Goal: Obtain resource: Download file/media

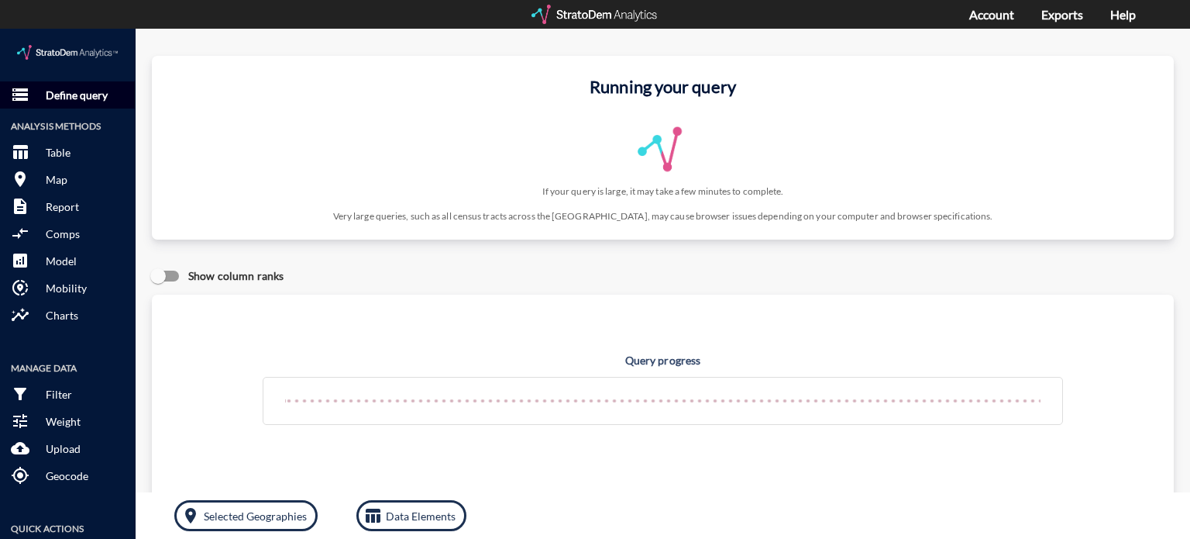
click p "Define query"
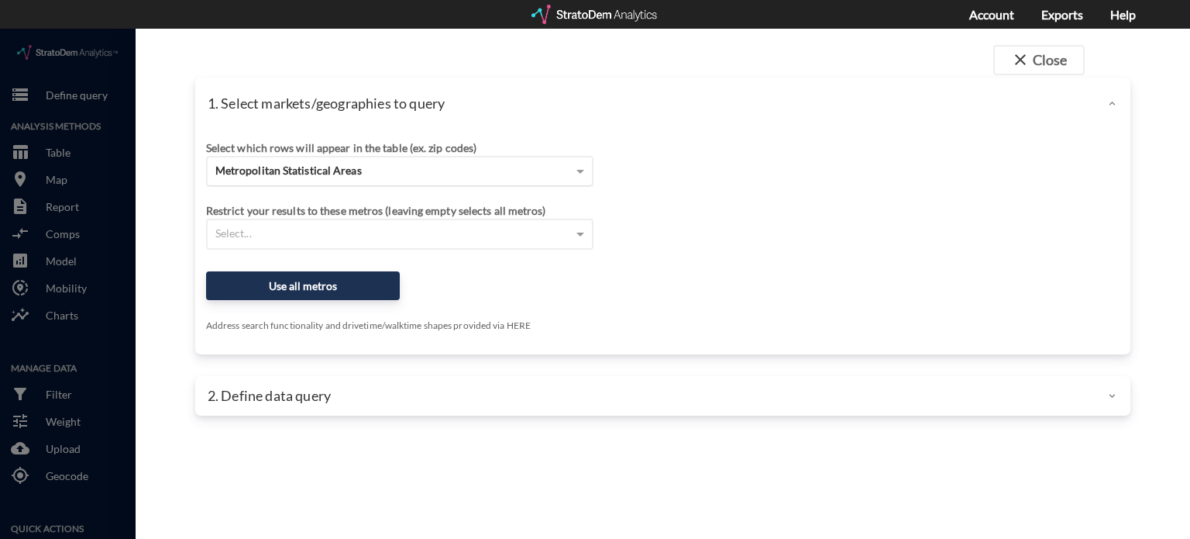
click div "Metropolitan Statistical Areas"
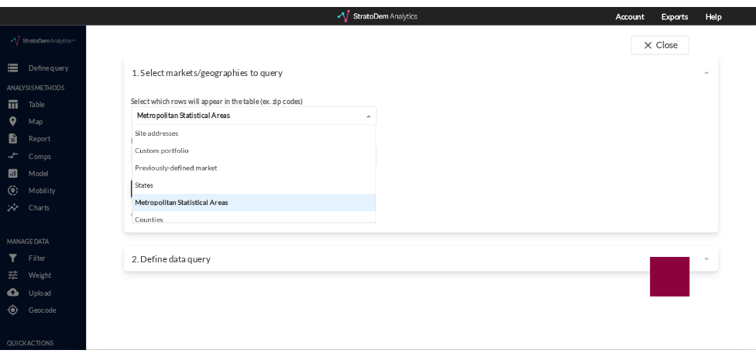
scroll to position [141, 374]
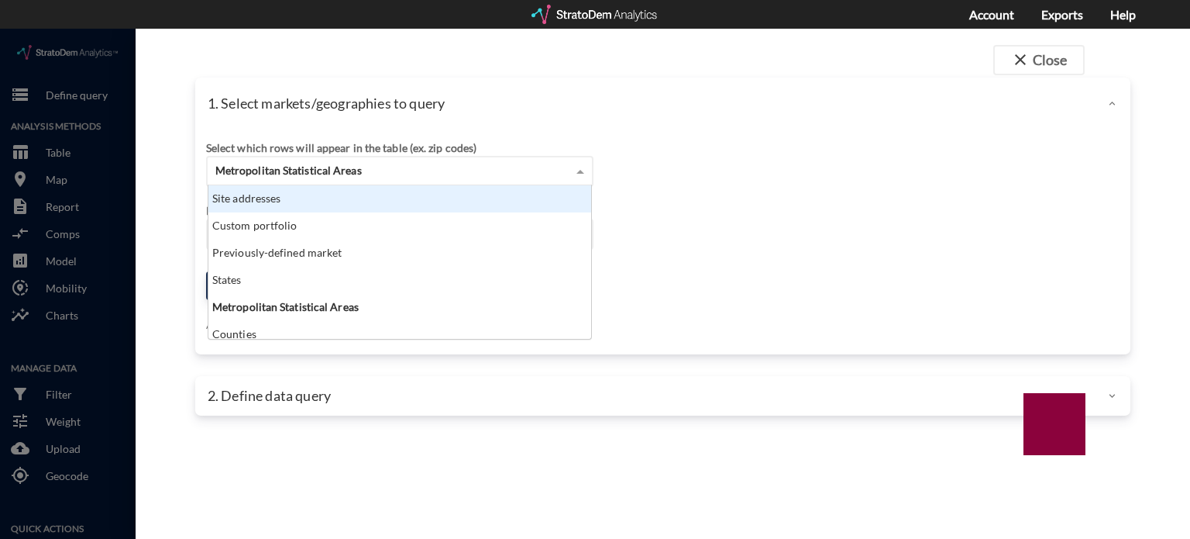
click div "Site addresses"
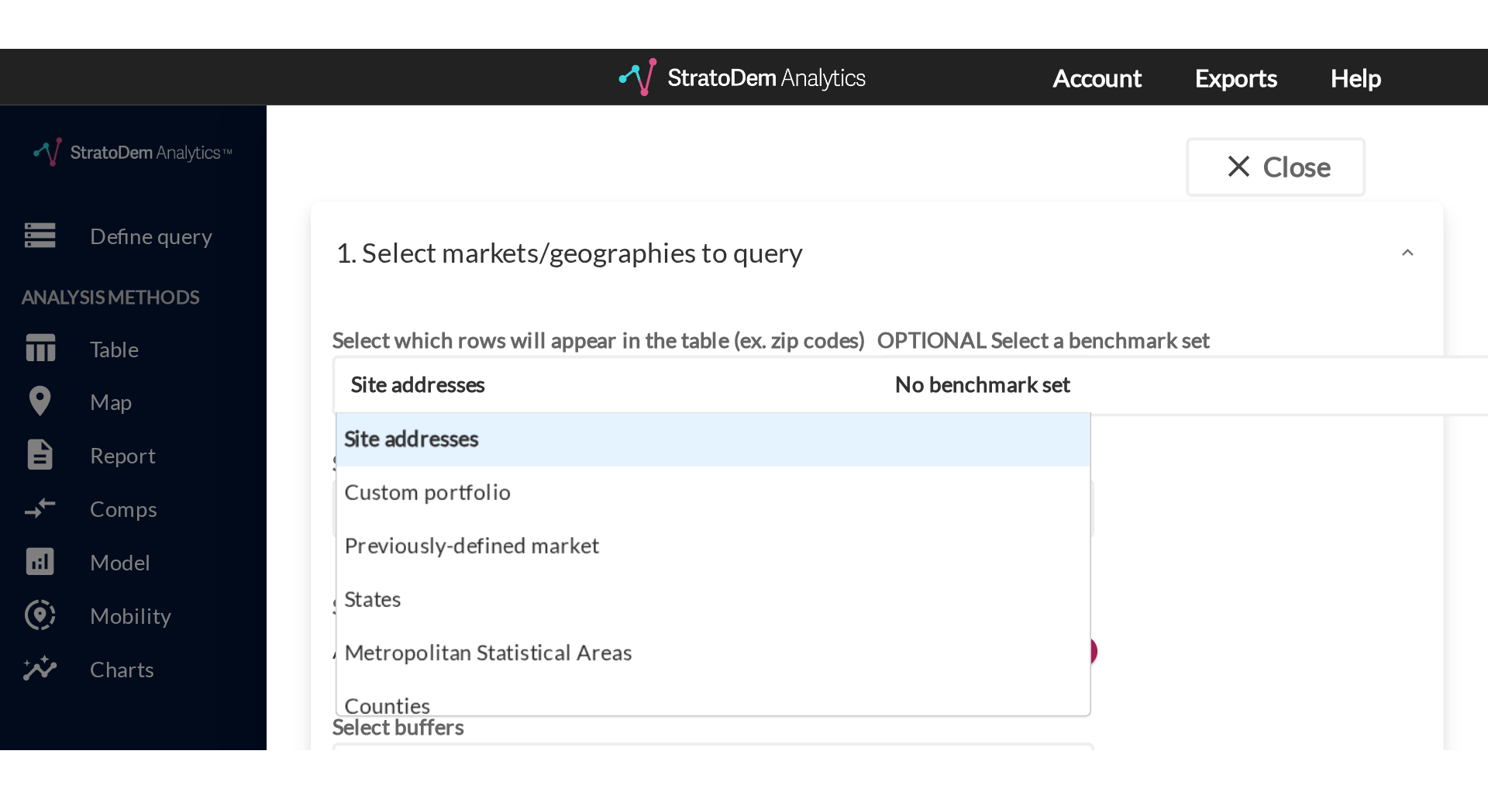
scroll to position [142, 374]
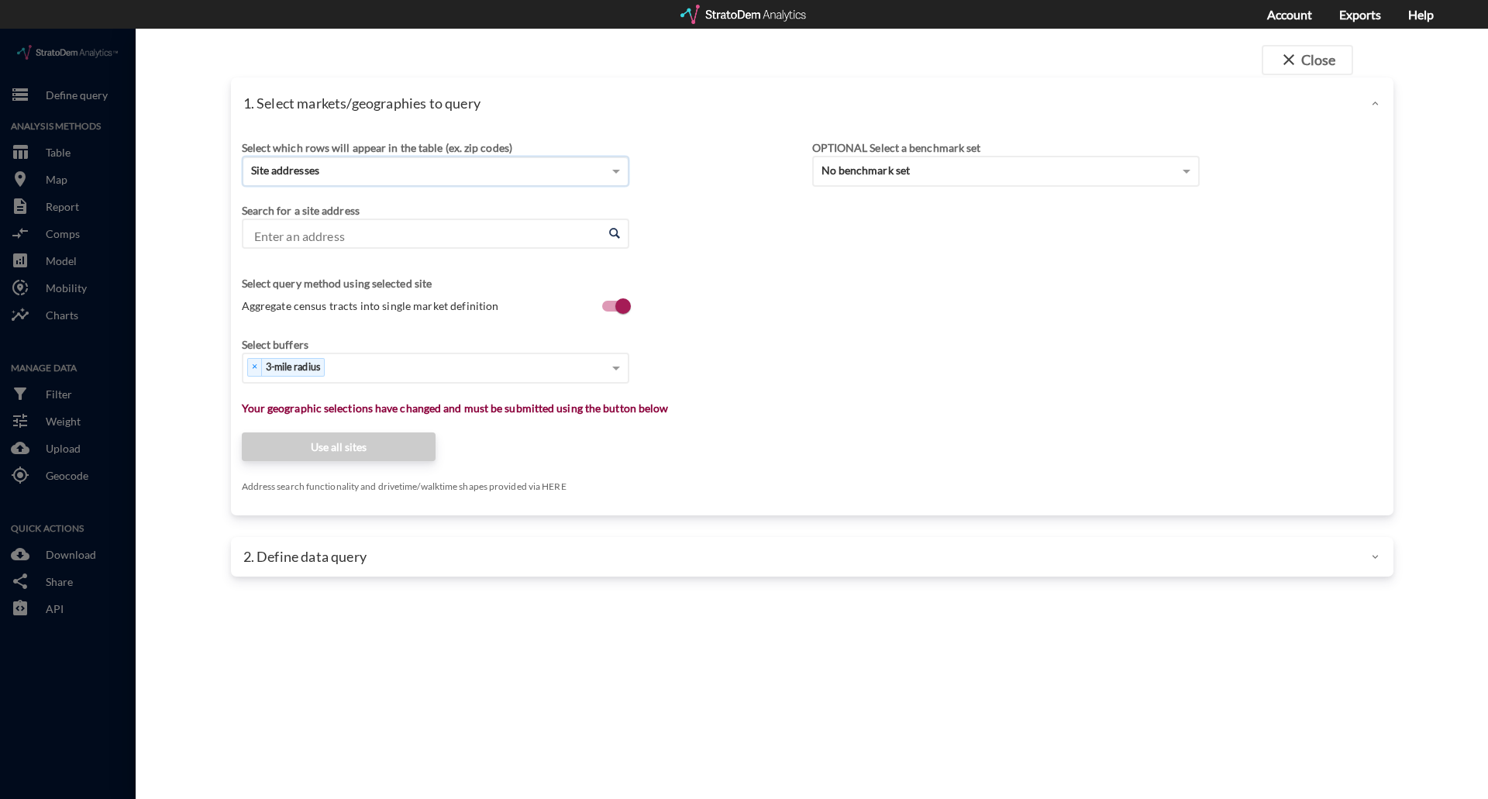
click input "Enter an address"
paste input "11901 Newport Ave, Santa Ana, CA 92705"
click li "11901 Newport Ave, Santa Ana, California"
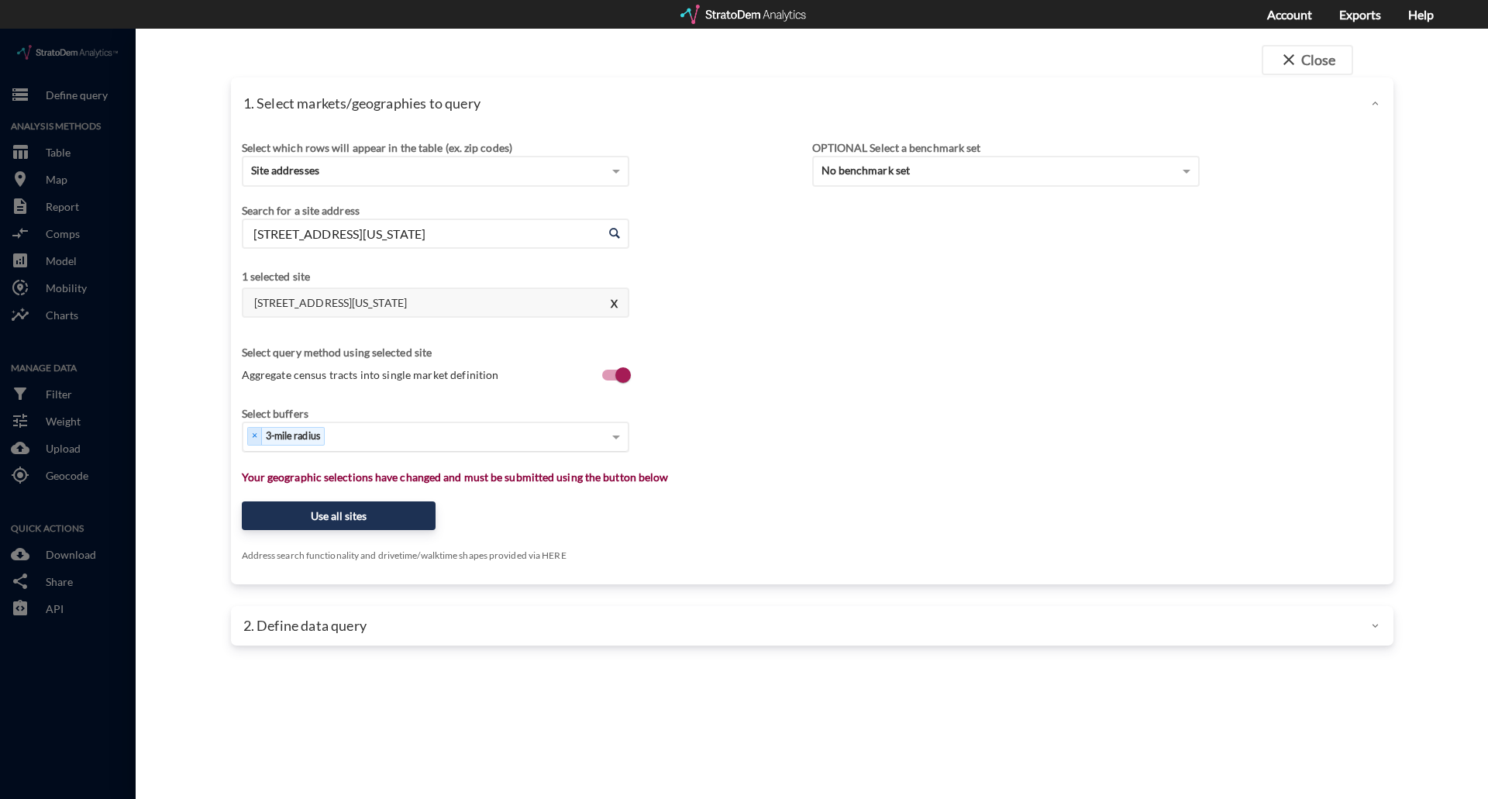
type input "11901 Newport Ave, Santa Ana, California"
click div "Select..."
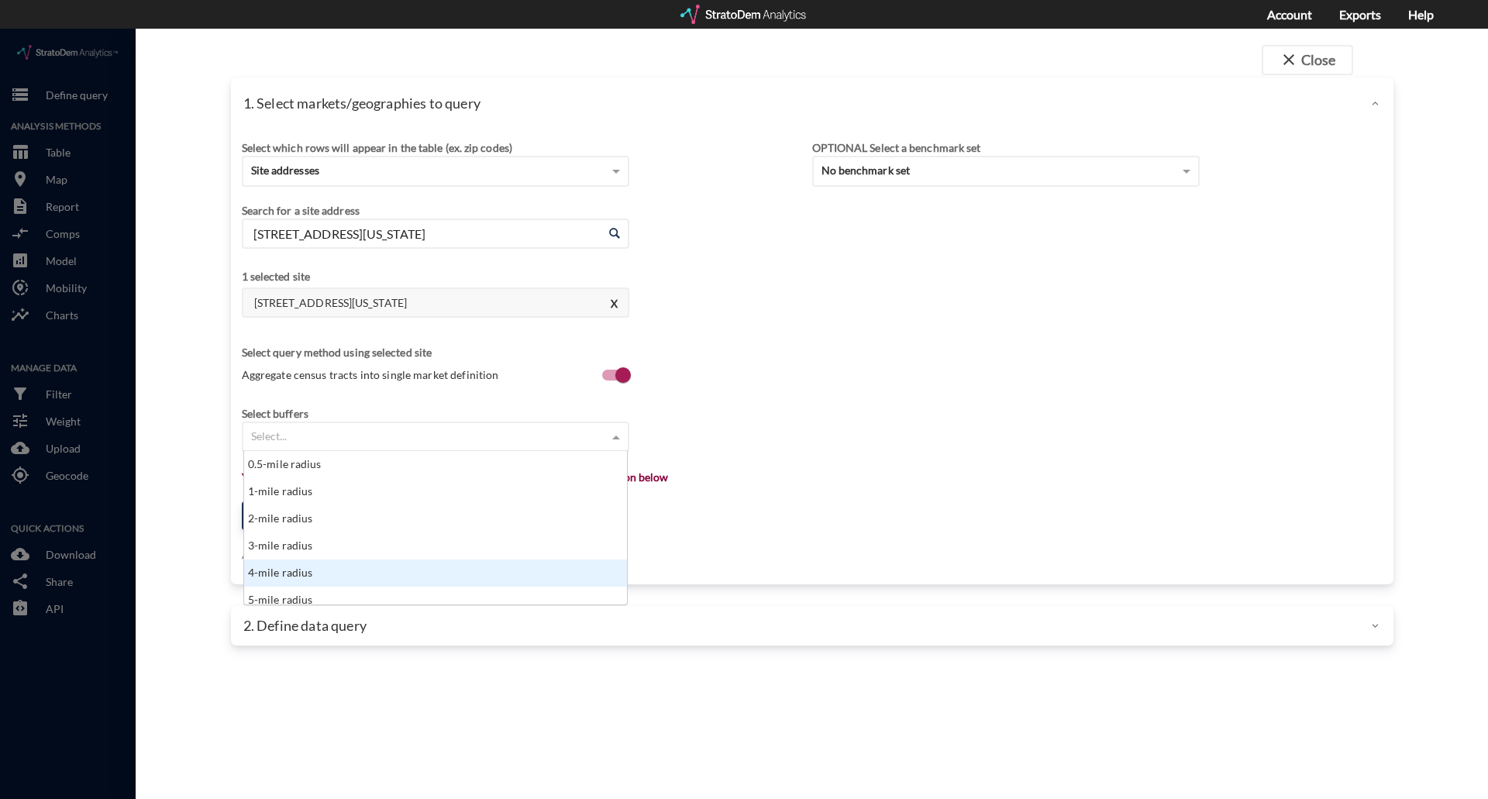
scroll to position [8, 0]
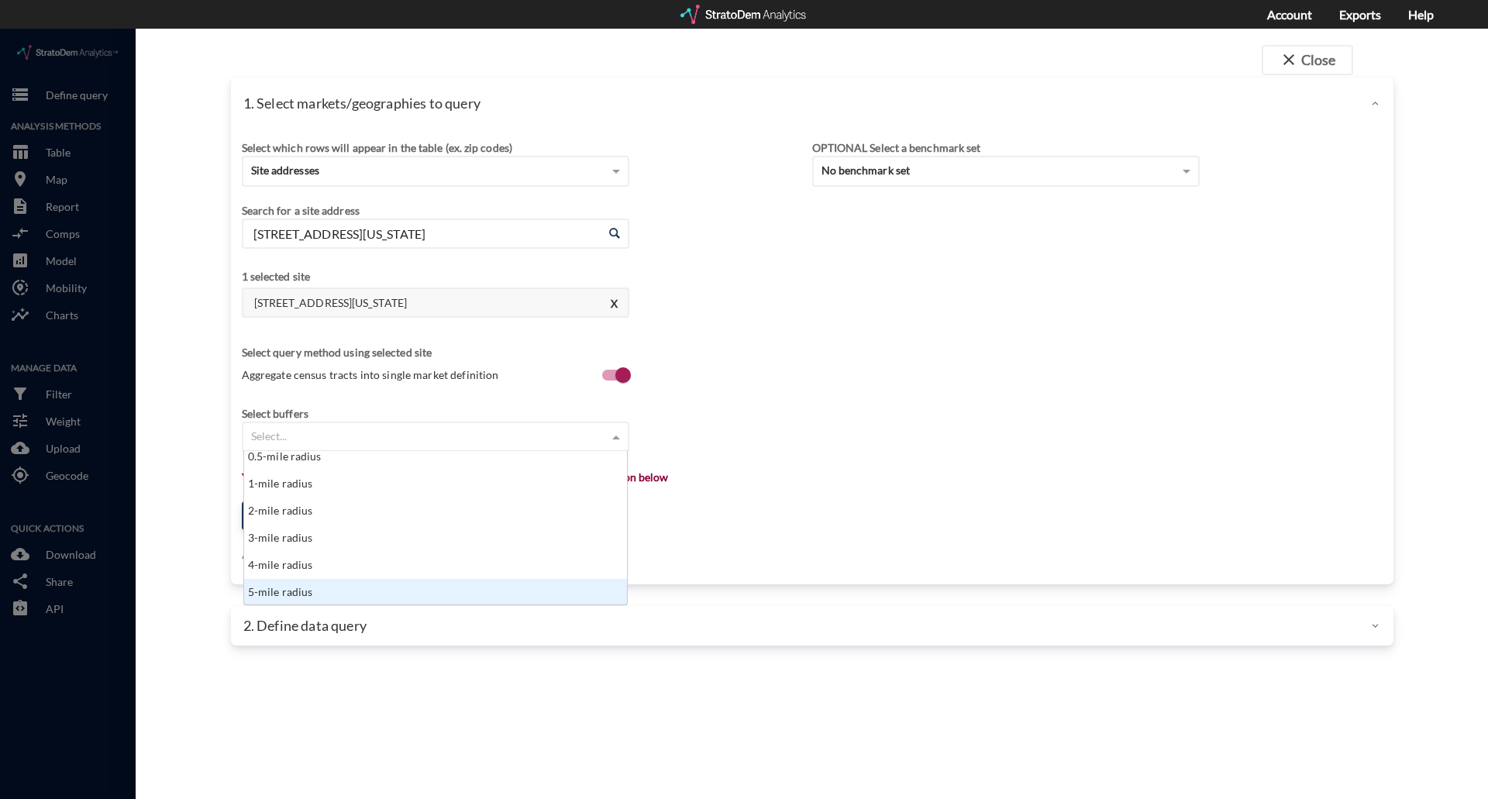
click div "5-mile radius"
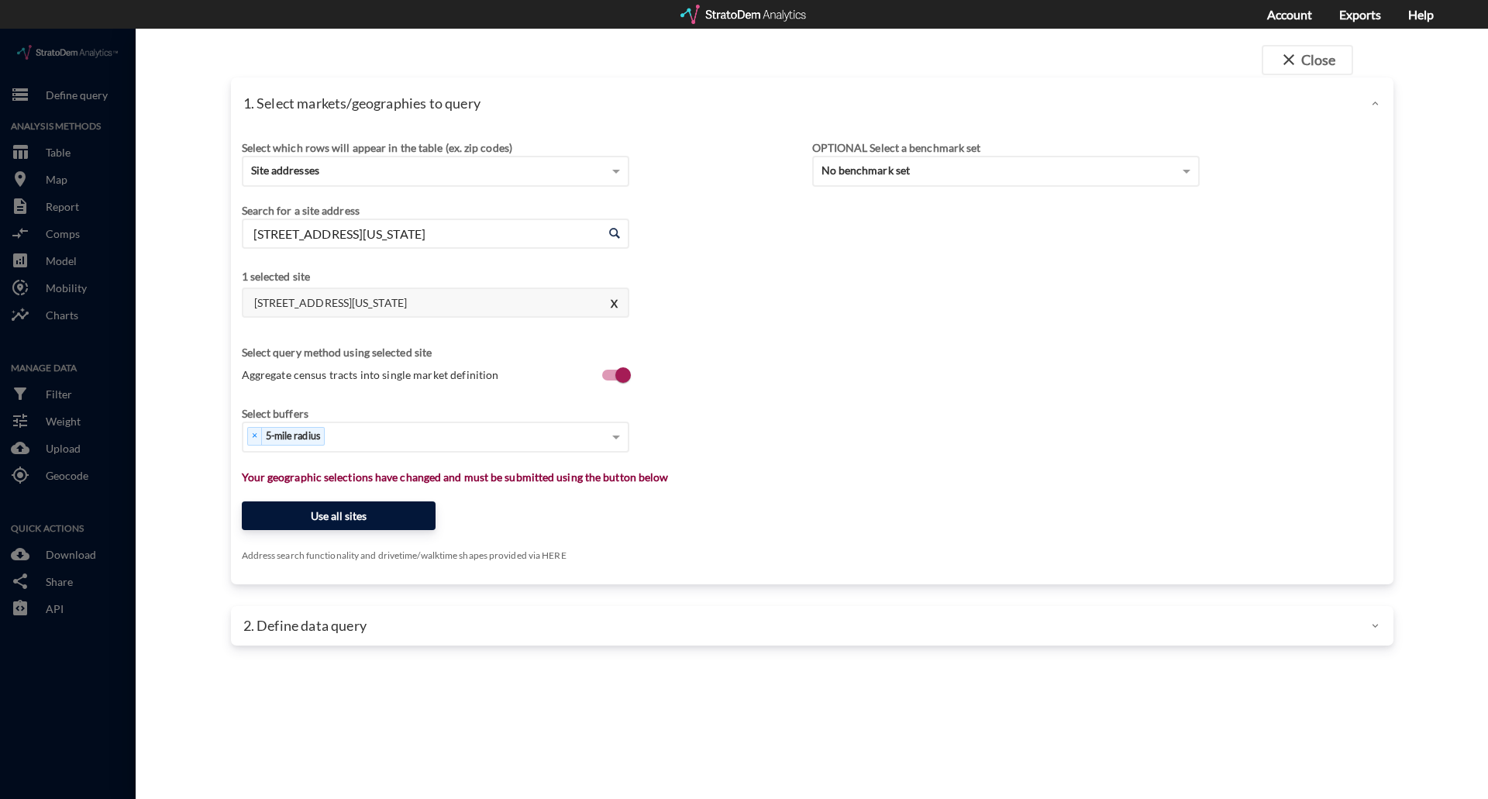
click button "Use all sites"
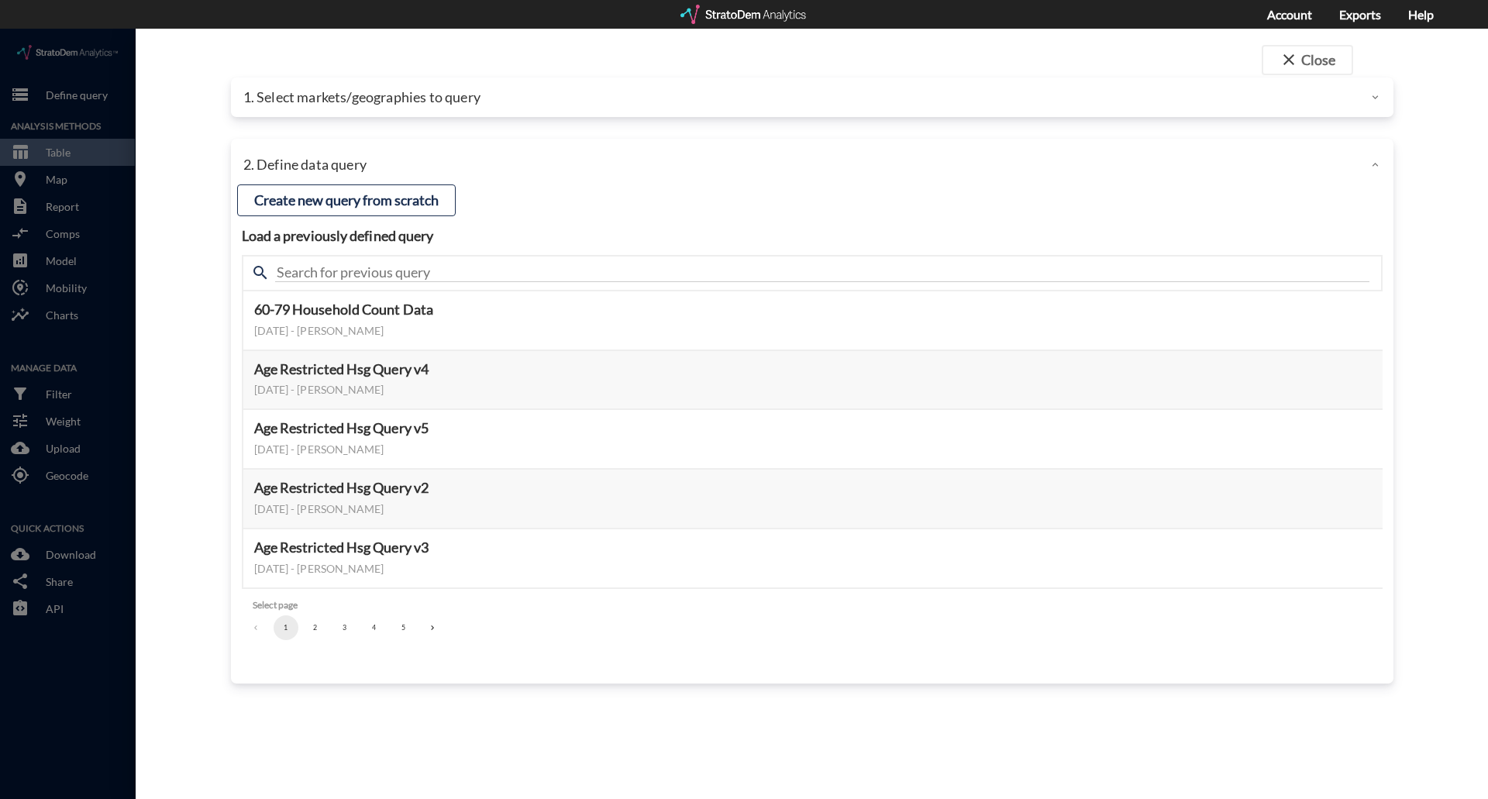
click button "2"
click button "Select this query"
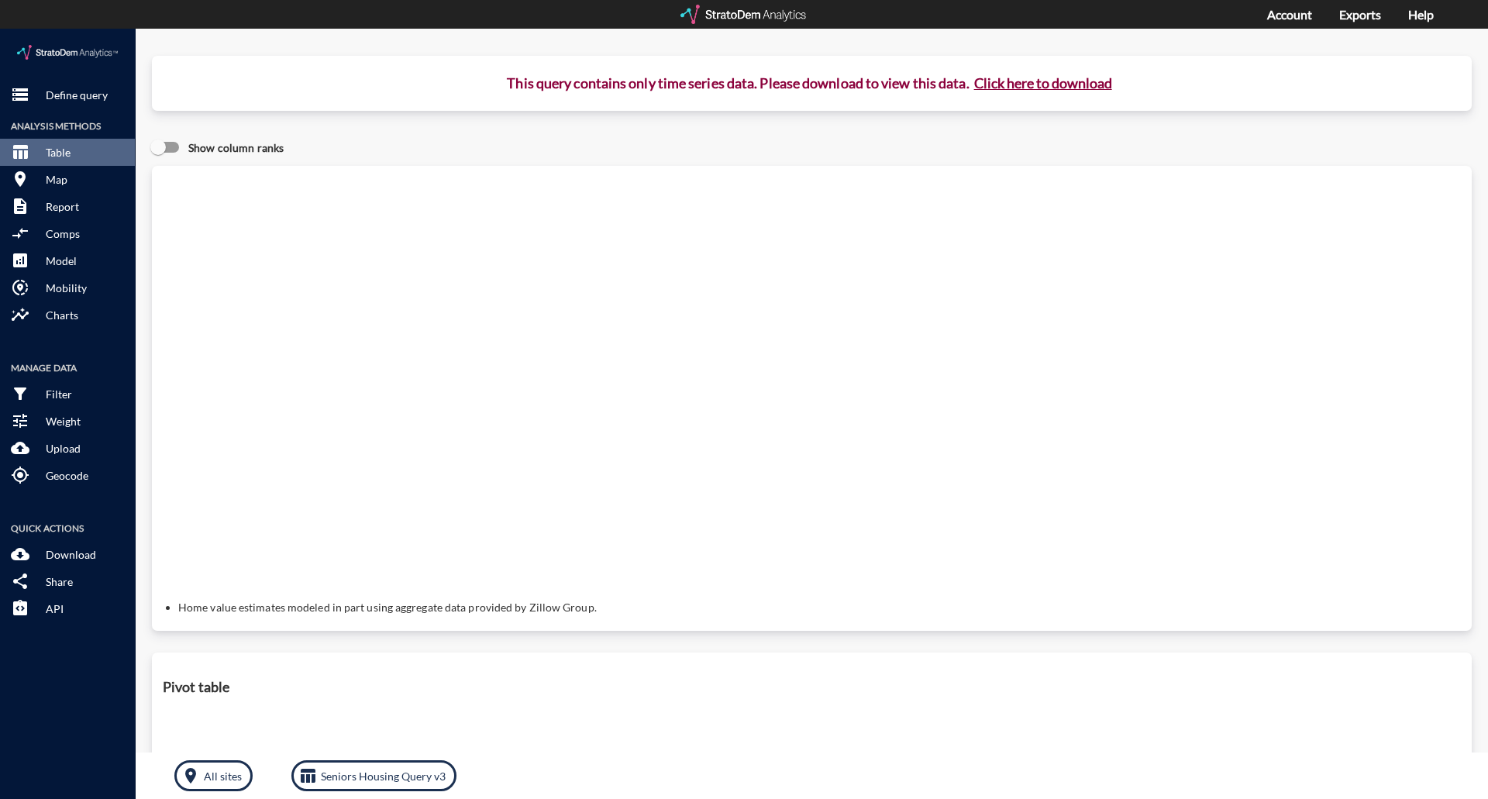
click button "Click here to download"
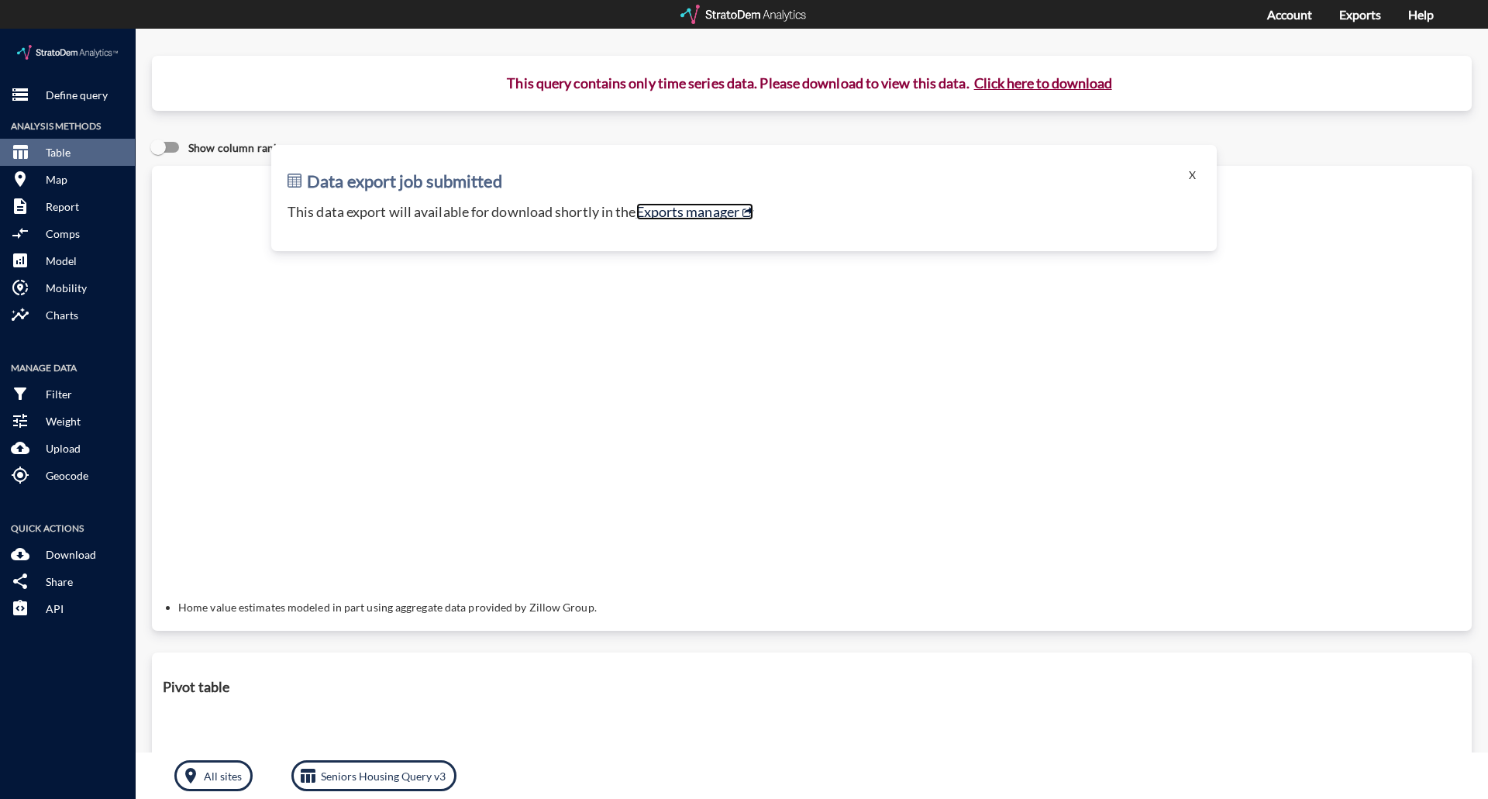
click link "Exports manager"
click button "X"
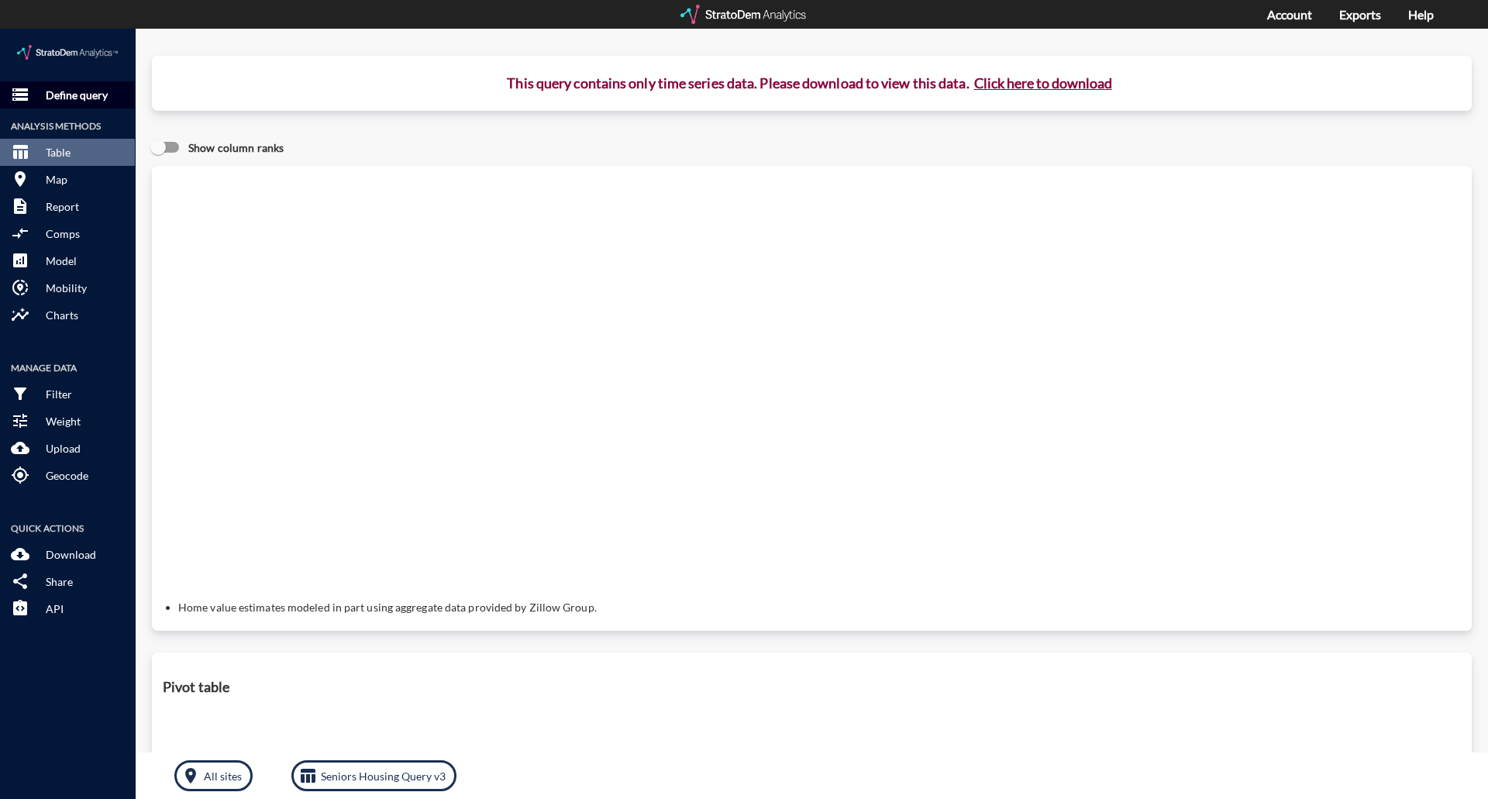
click button "storage Define query"
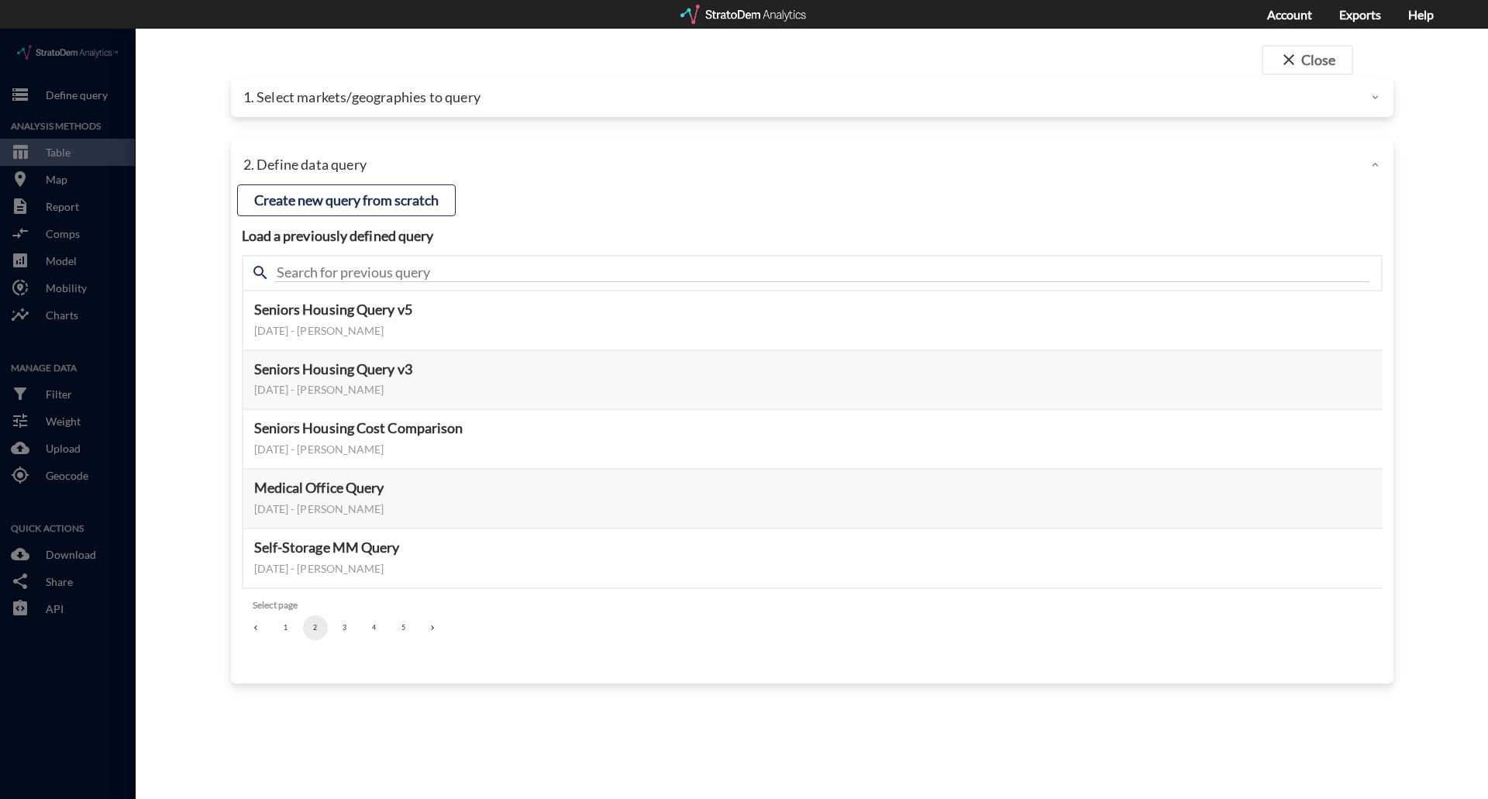
click p "1. Select markets/geographies to query"
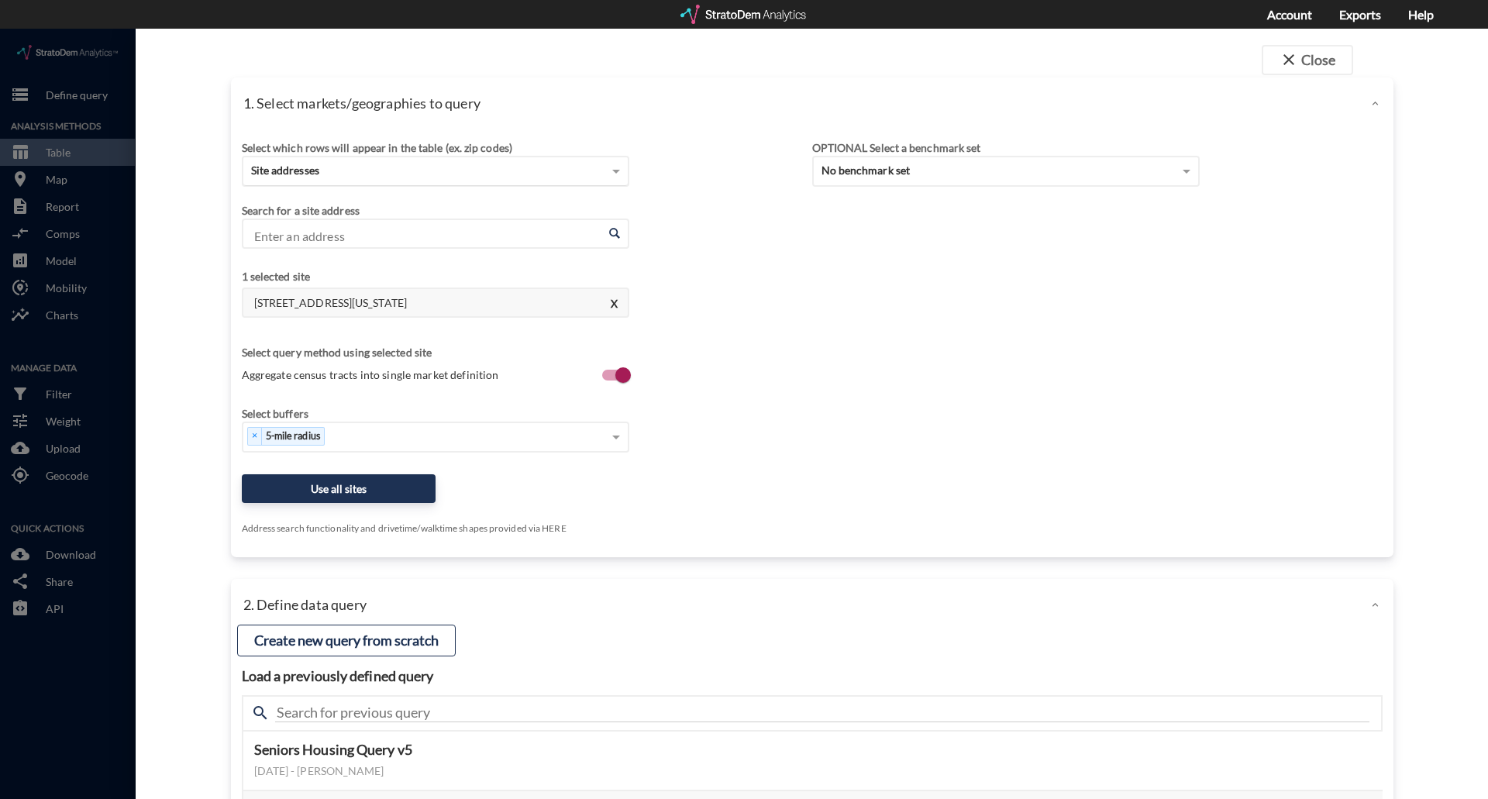
click div "Site addresses"
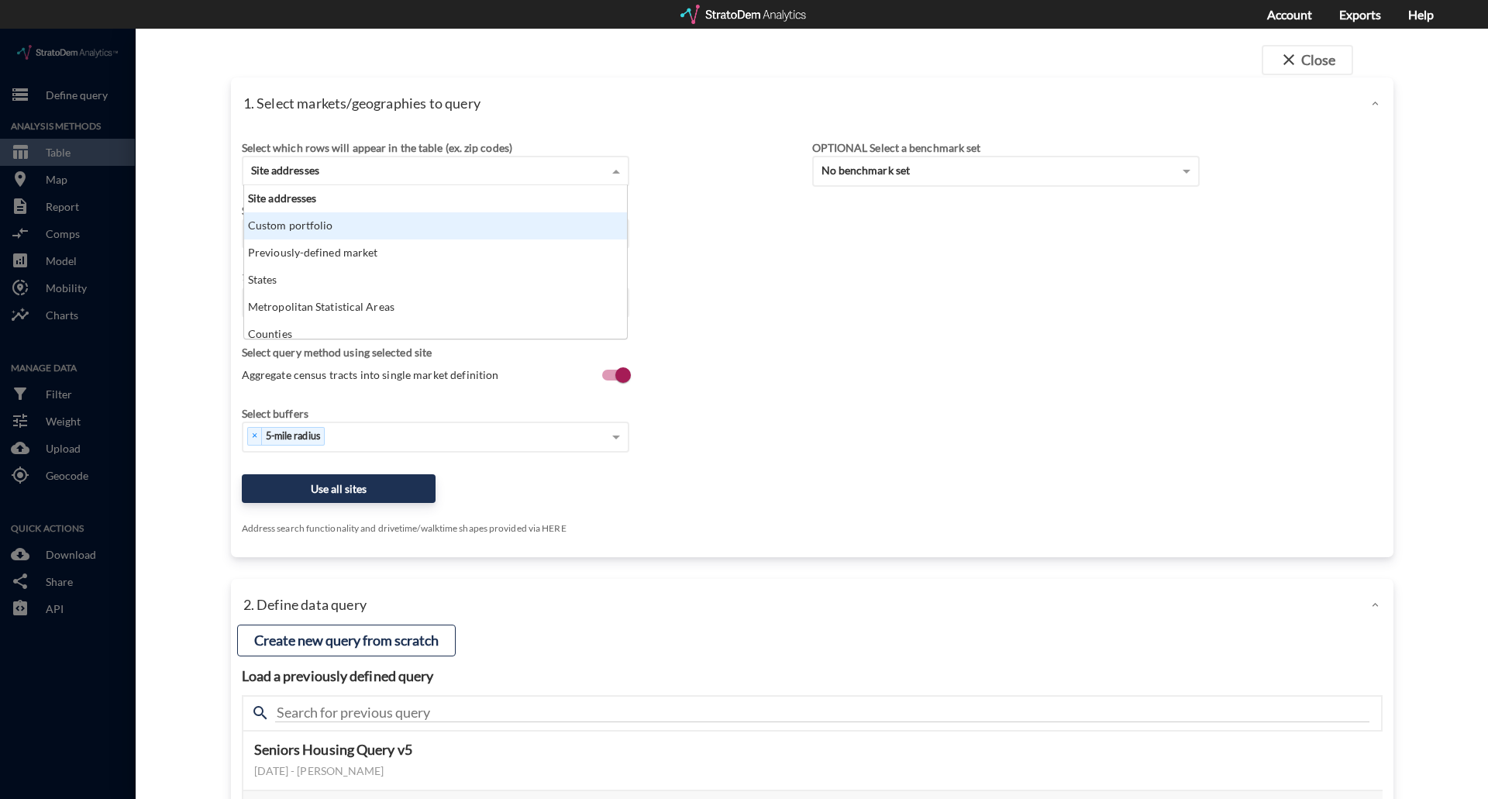
click div "Custom portfolio"
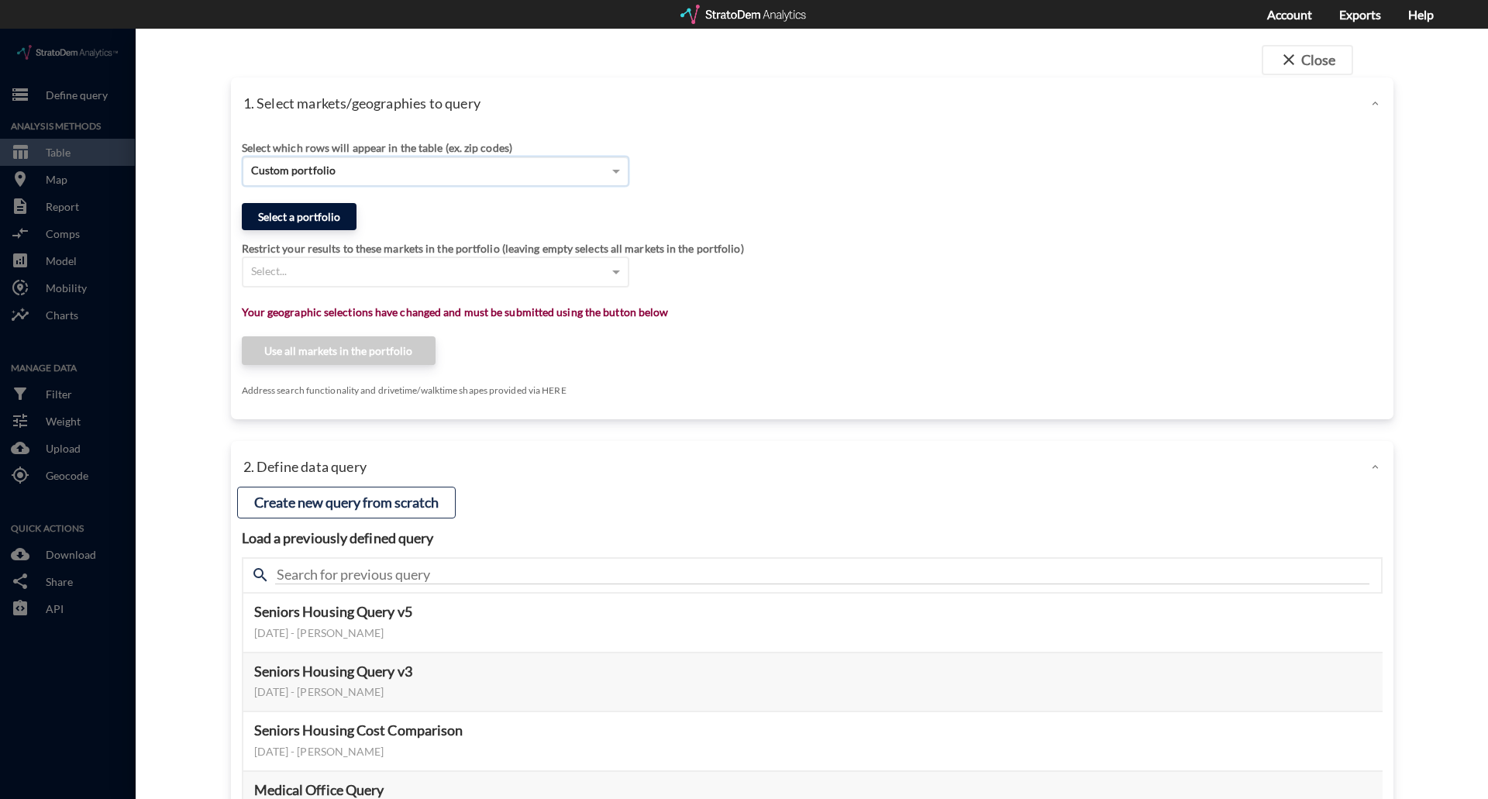
click button "Select a portfolio"
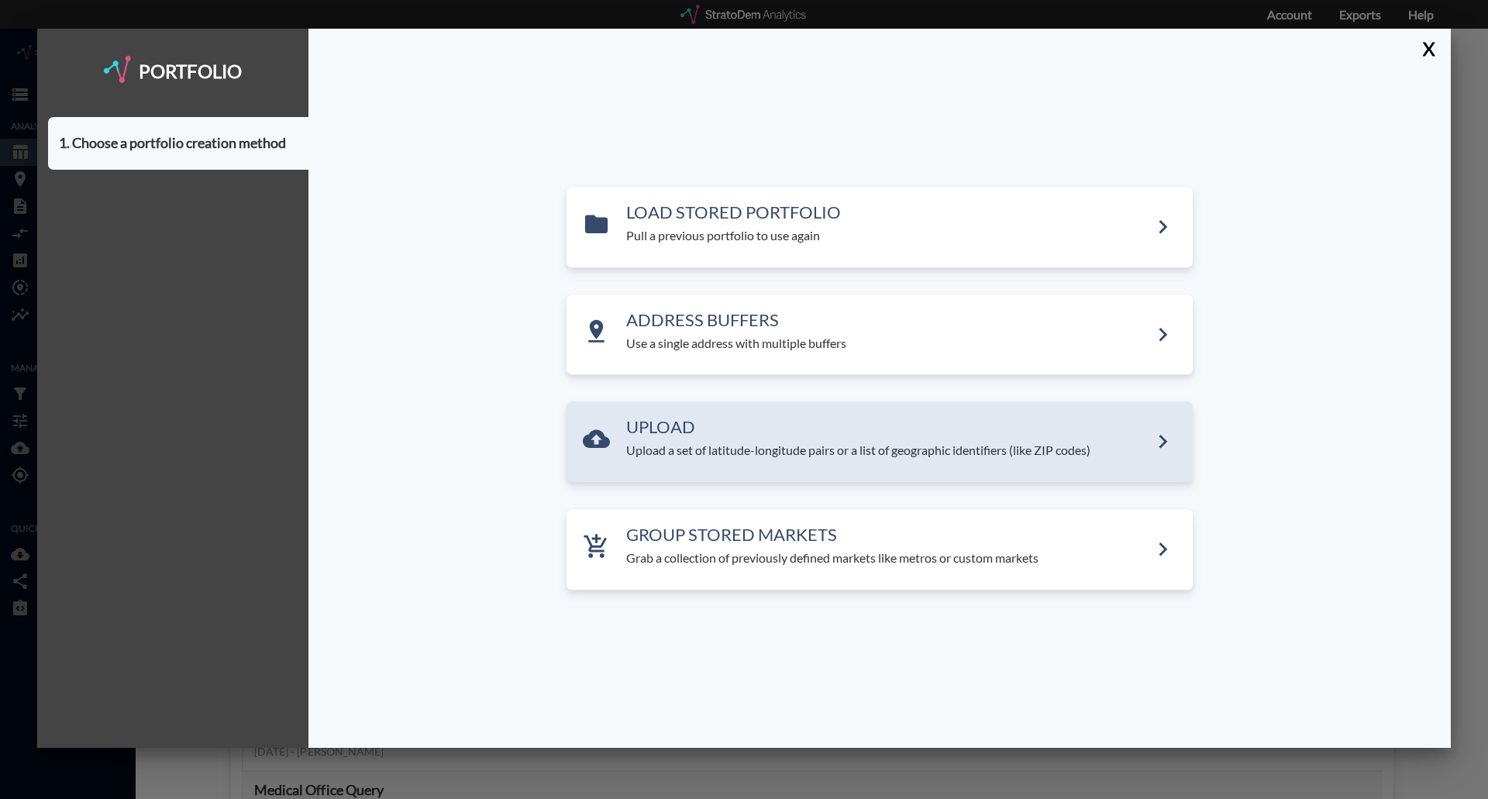
click at [688, 419] on h3 "UPLOAD" at bounding box center [887, 427] width 523 height 19
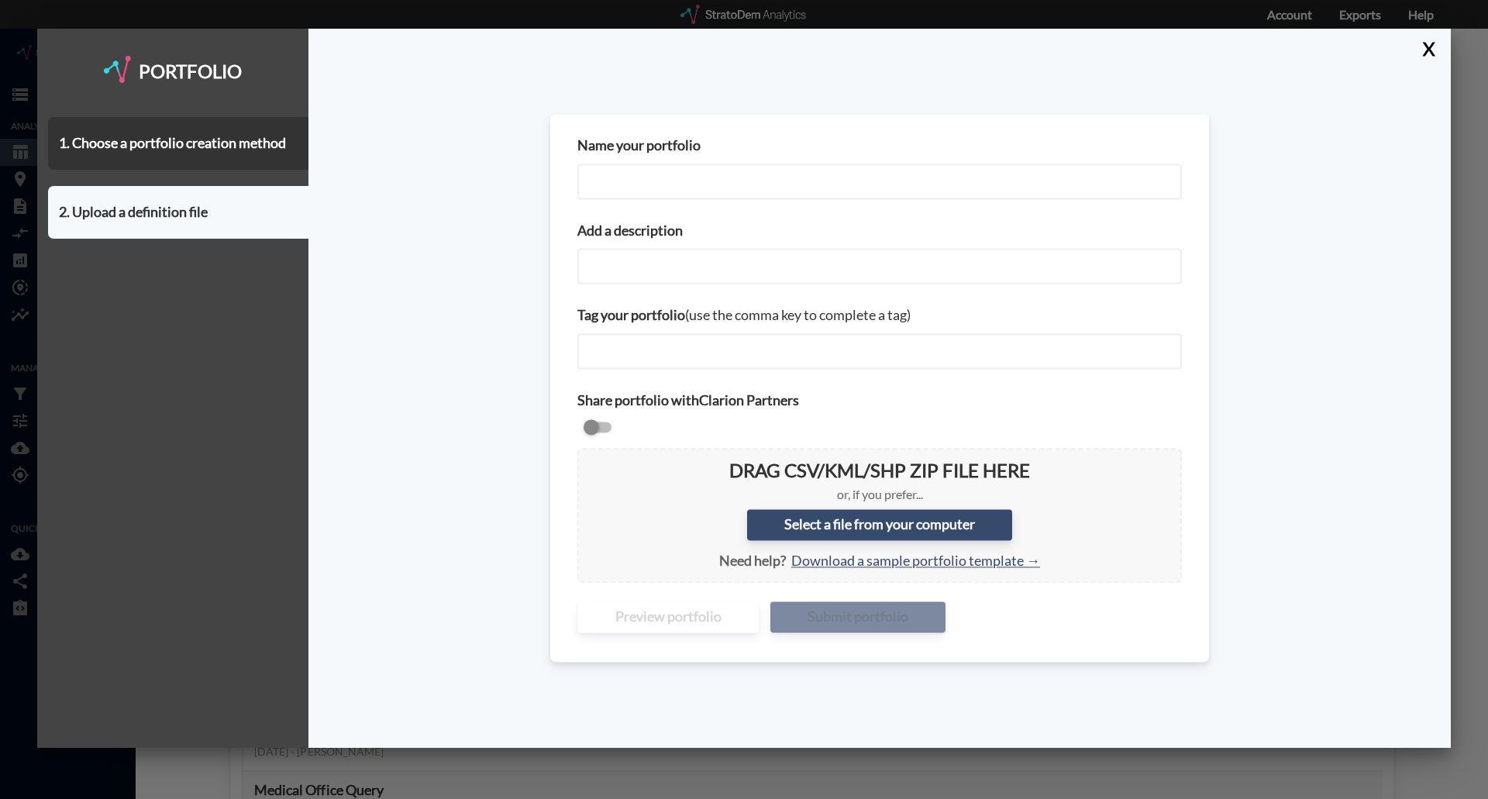
click at [707, 186] on input "Name your portfolio" at bounding box center [879, 182] width 605 height 36
drag, startPoint x: 627, startPoint y: 181, endPoint x: 521, endPoint y: 177, distance: 106.3
click at [521, 177] on div "Name your portfolio Seattle Seniors Housing Add a description Tag your portfoli…" at bounding box center [879, 388] width 1142 height 719
type input "Los Angeles Seniors Housing"
click at [628, 270] on input "Add a description" at bounding box center [879, 267] width 605 height 36
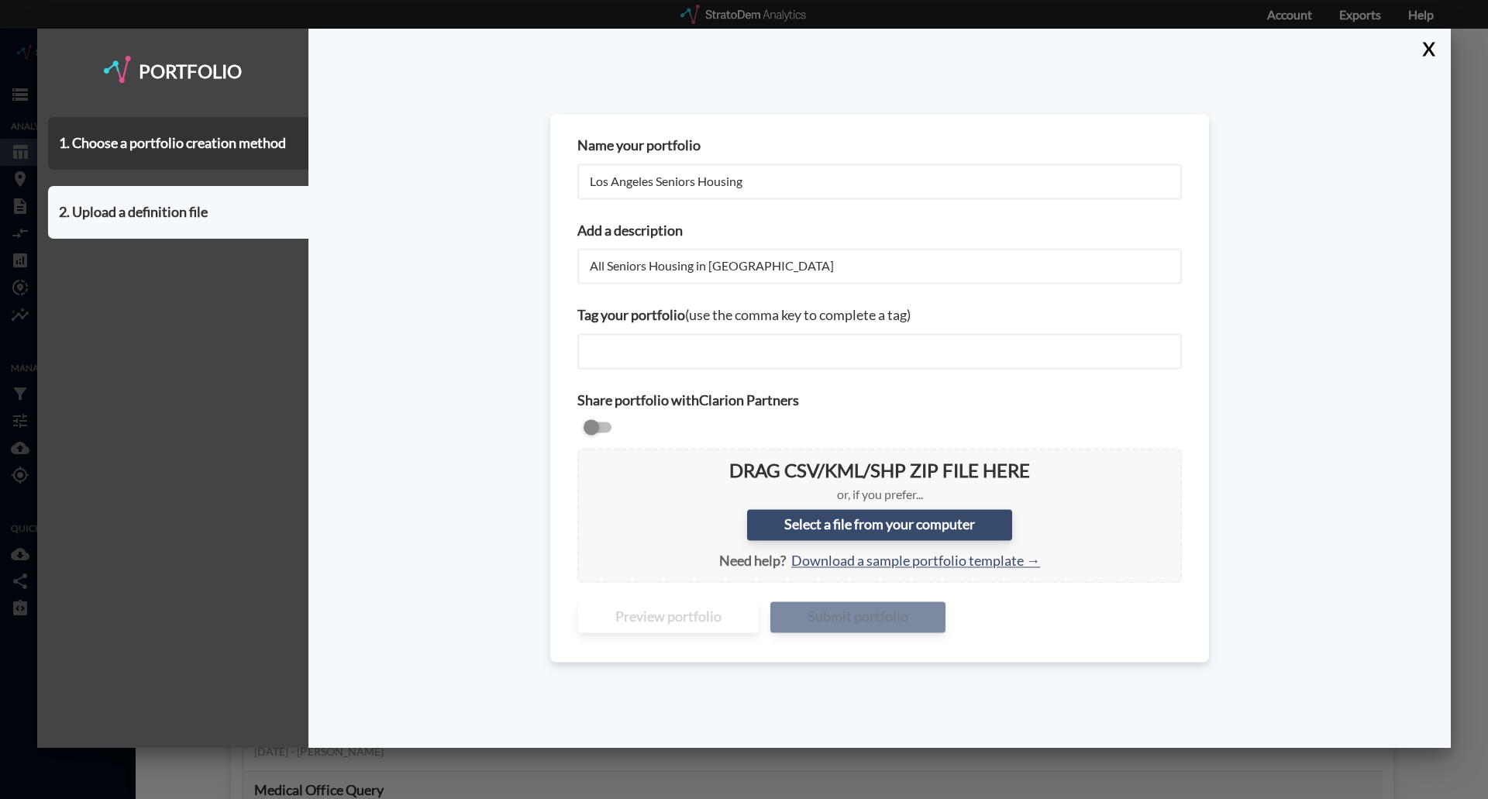
drag, startPoint x: 758, startPoint y: 268, endPoint x: 710, endPoint y: 272, distance: 48.2
click at [710, 272] on input "All Seniors Housing in Seattle" at bounding box center [879, 267] width 605 height 36
type input "All Seniors Housing in LA"
click at [602, 422] on input "checkbox" at bounding box center [879, 428] width 605 height 19
checkbox input "true"
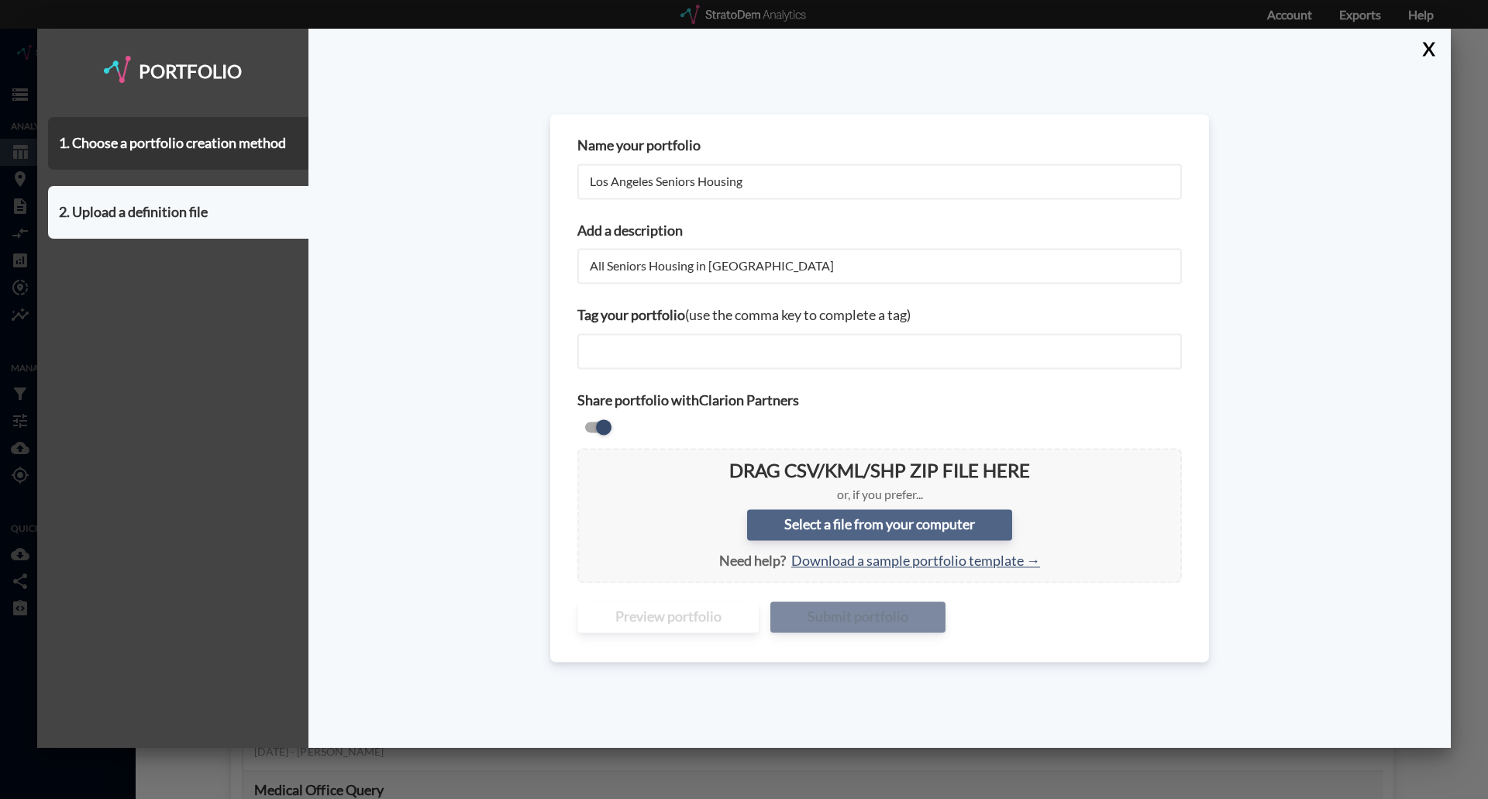
click at [873, 532] on label "Select a file from your computer" at bounding box center [879, 524] width 265 height 31
click at [590, 460] on input "Select a file from your computer" at bounding box center [590, 460] width 0 height 0
type input "C:\fakepath\Los Angeles_Seniors Housing All MM StratoDem Custom Portfolio.csv"
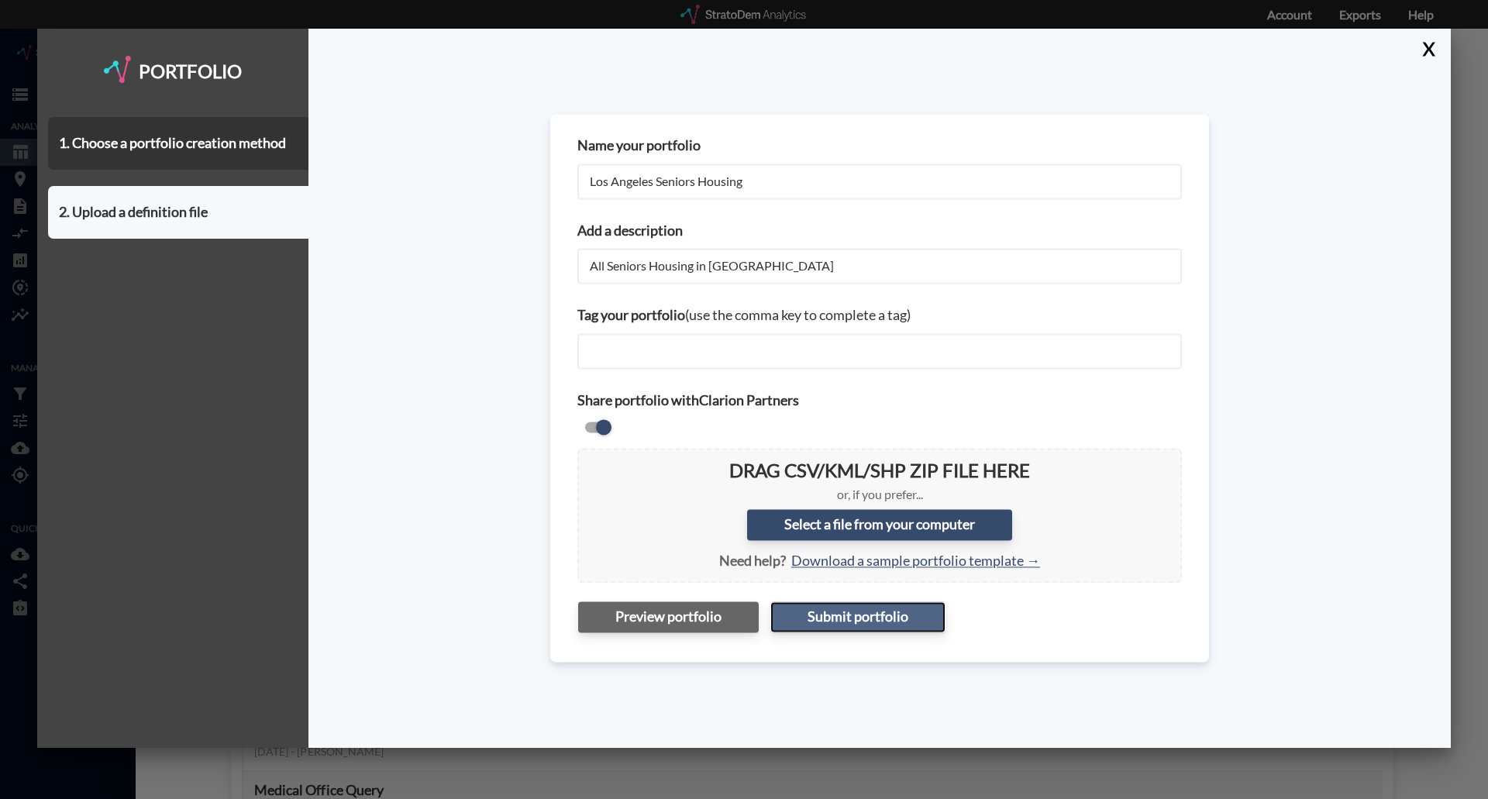
click at [808, 538] on button "Submit portfolio" at bounding box center [857, 617] width 175 height 31
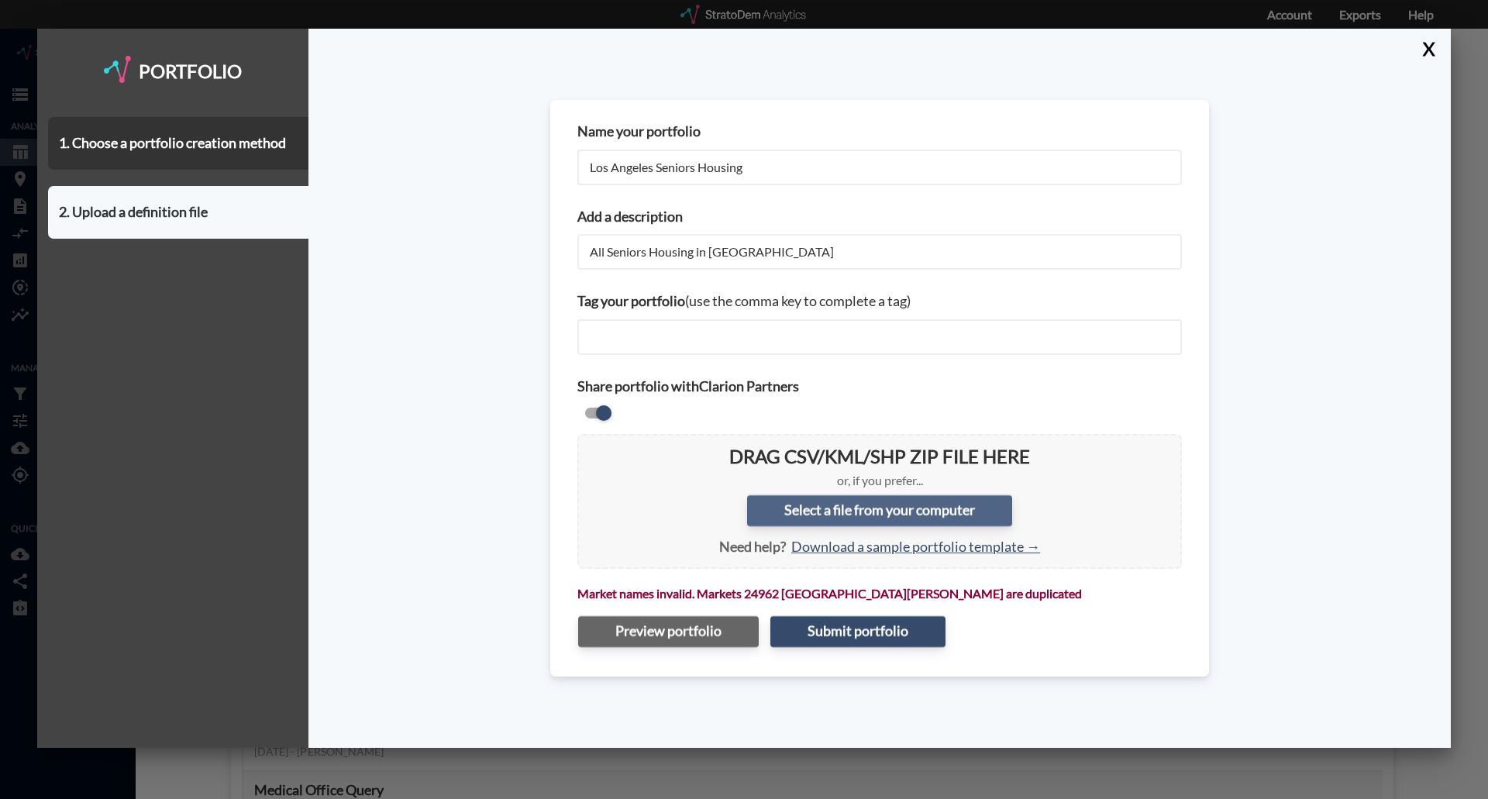
click at [894, 517] on label "Select a file from your computer" at bounding box center [879, 510] width 265 height 31
click at [590, 446] on input "Select a file from your computer" at bounding box center [590, 446] width 0 height 0
click at [856, 538] on button "Submit portfolio" at bounding box center [857, 631] width 175 height 31
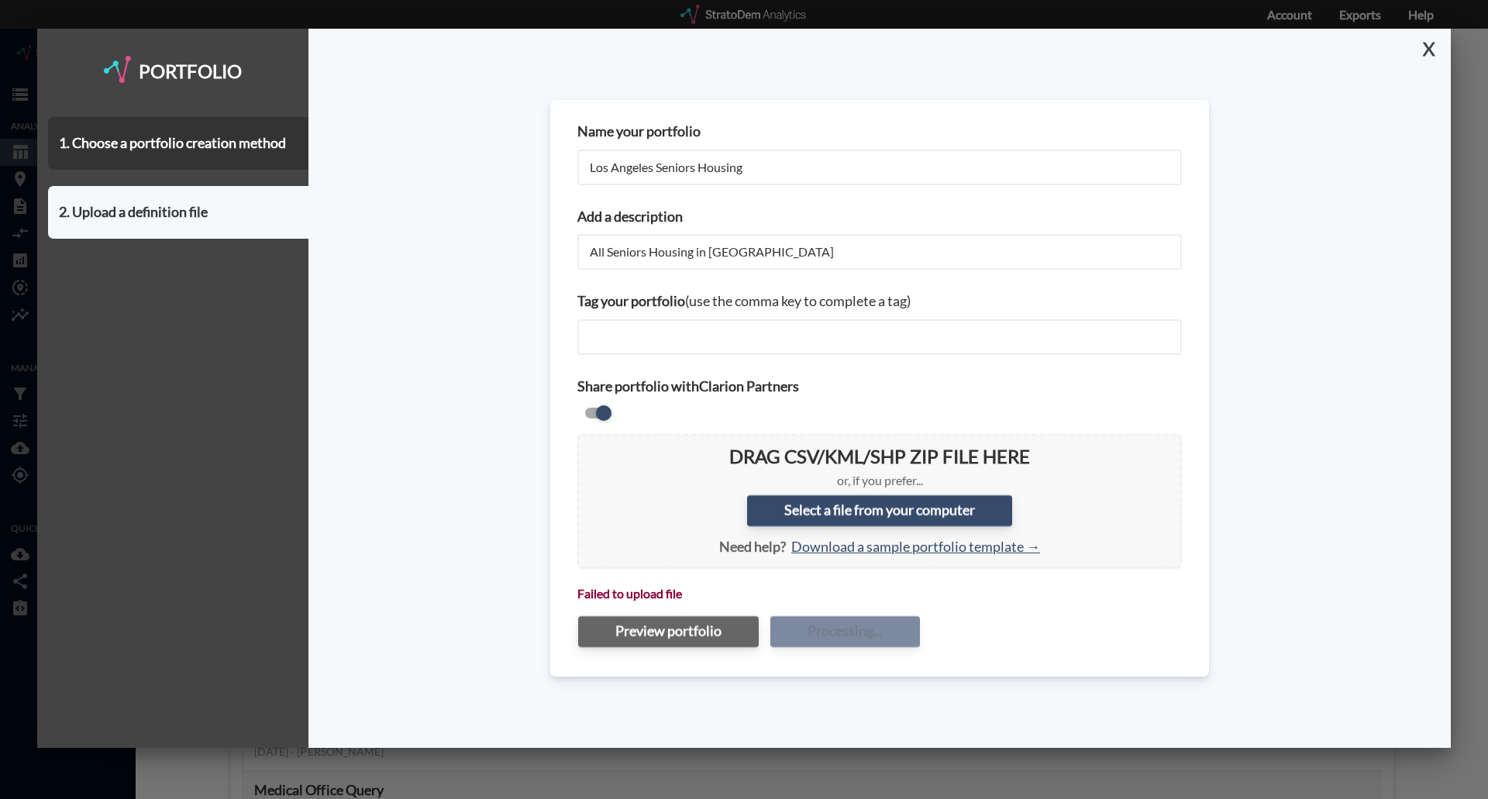
click at [1190, 53] on button "X" at bounding box center [1425, 49] width 27 height 40
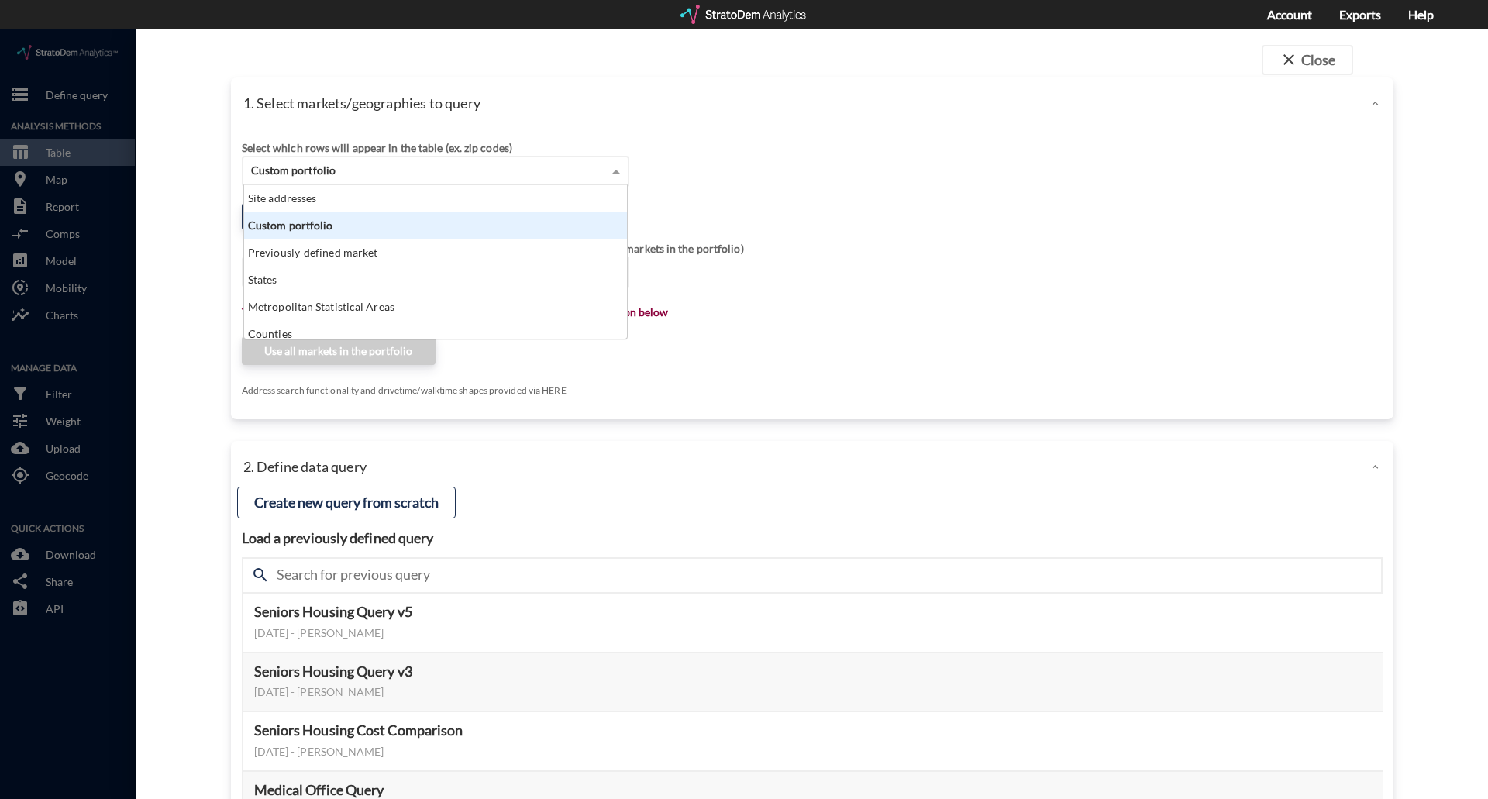
click div "Custom portfolio"
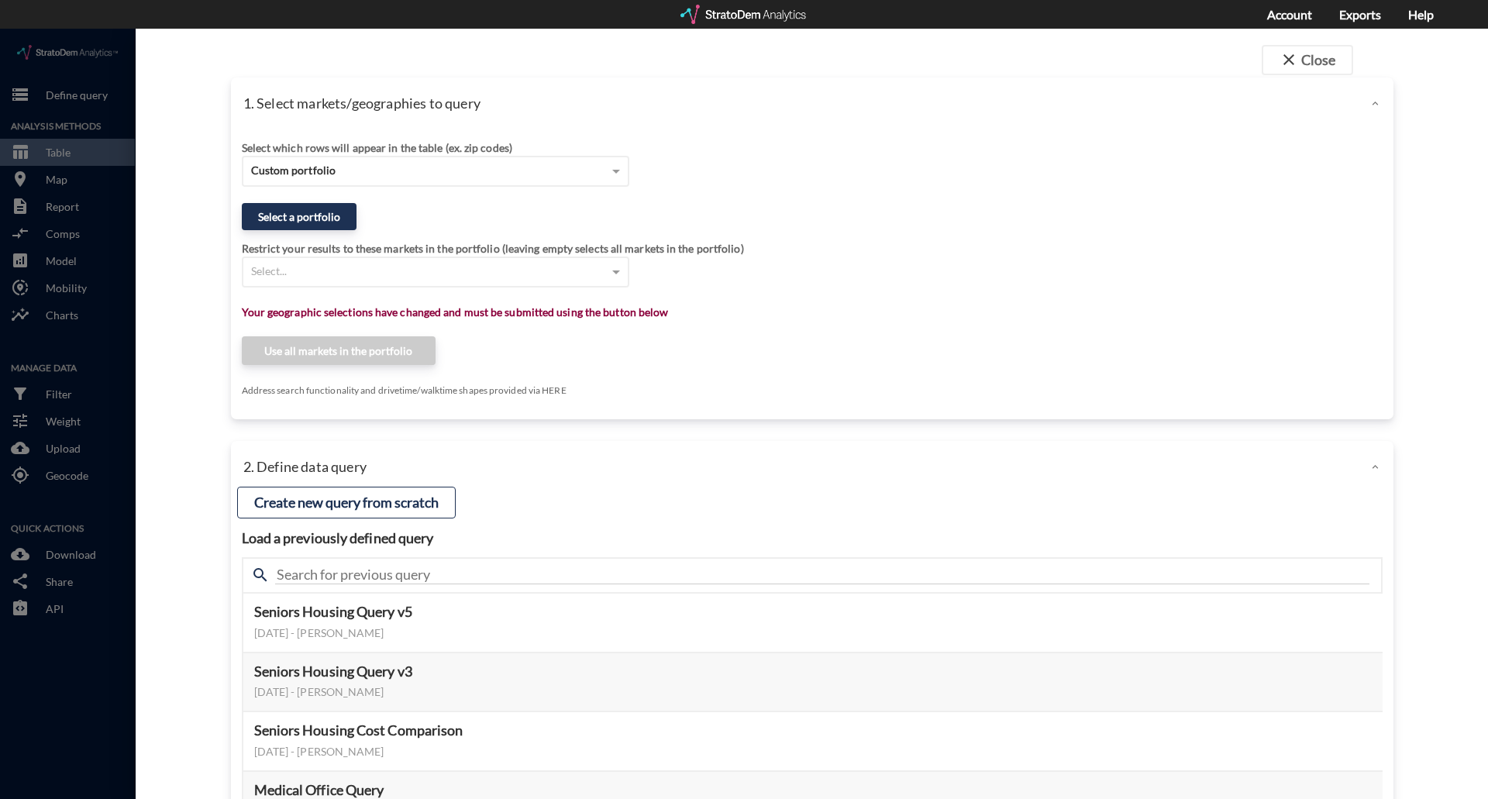
click div "Select which rows will appear in the table (ex. zip codes) Custom portfolio Sel…"
click button "Select a portfolio"
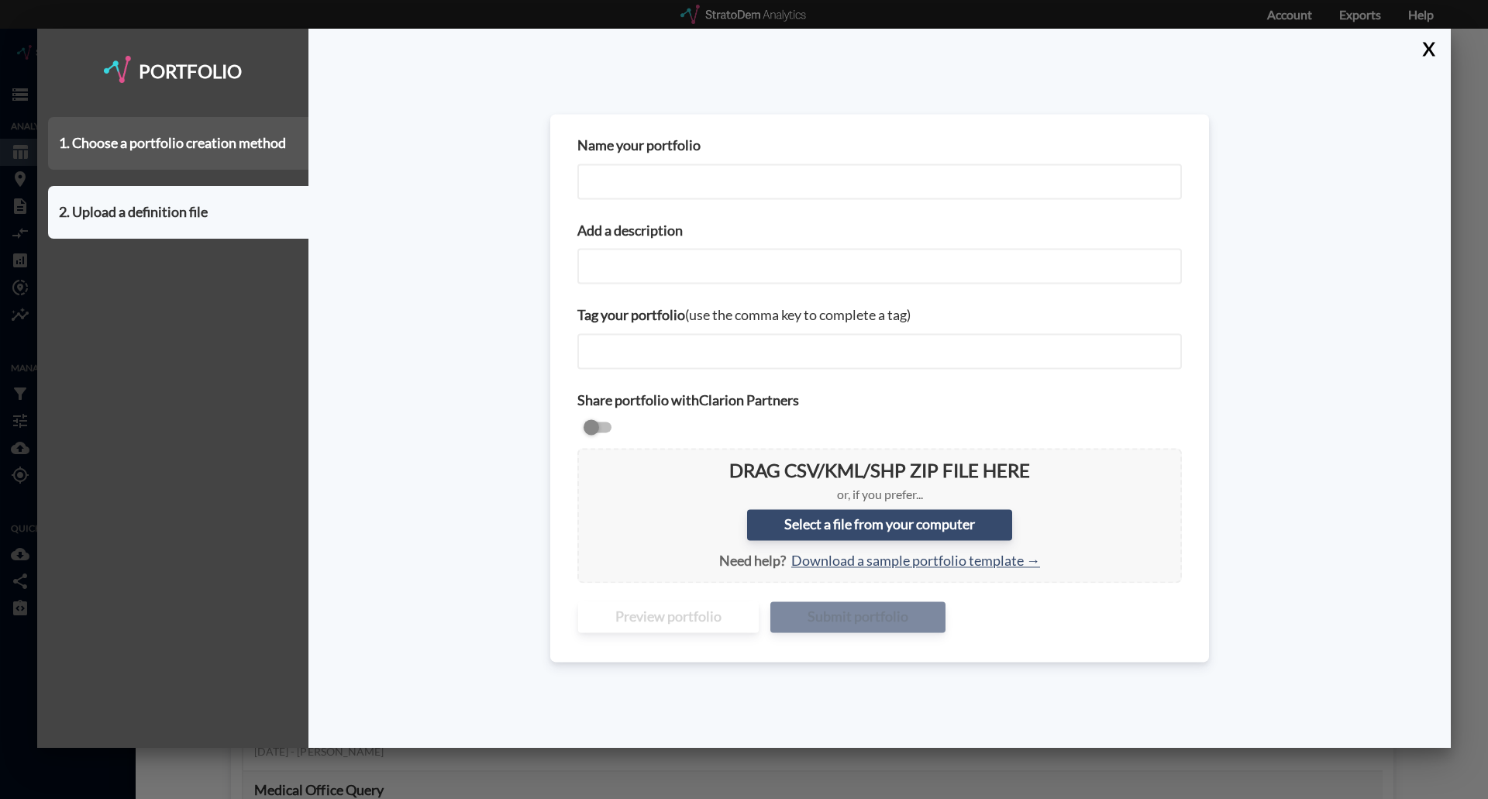
click at [265, 156] on div "1. Choose a portfolio creation method" at bounding box center [178, 143] width 260 height 53
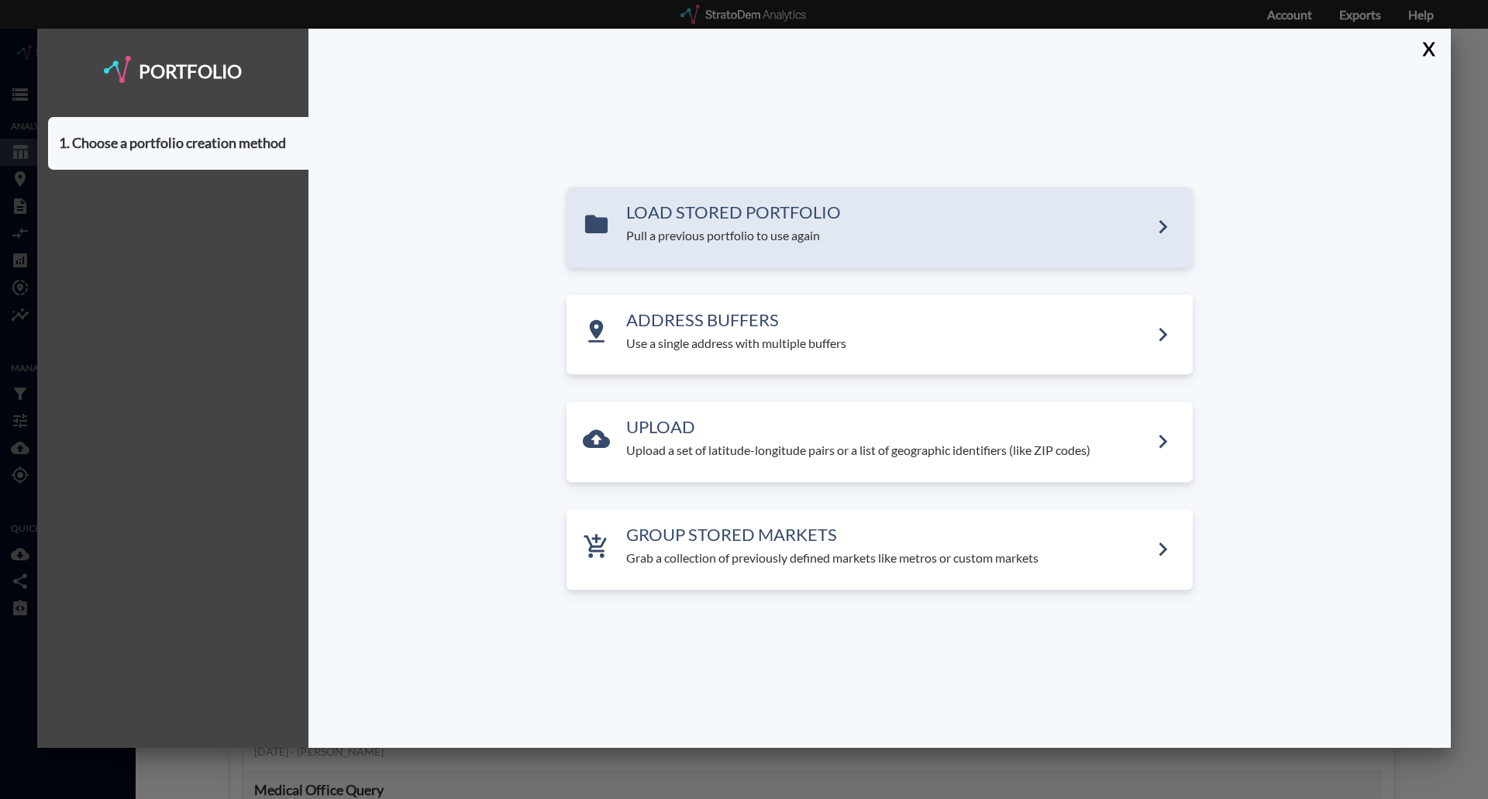
click at [715, 218] on h3 "LOAD STORED PORTFOLIO" at bounding box center [887, 212] width 523 height 19
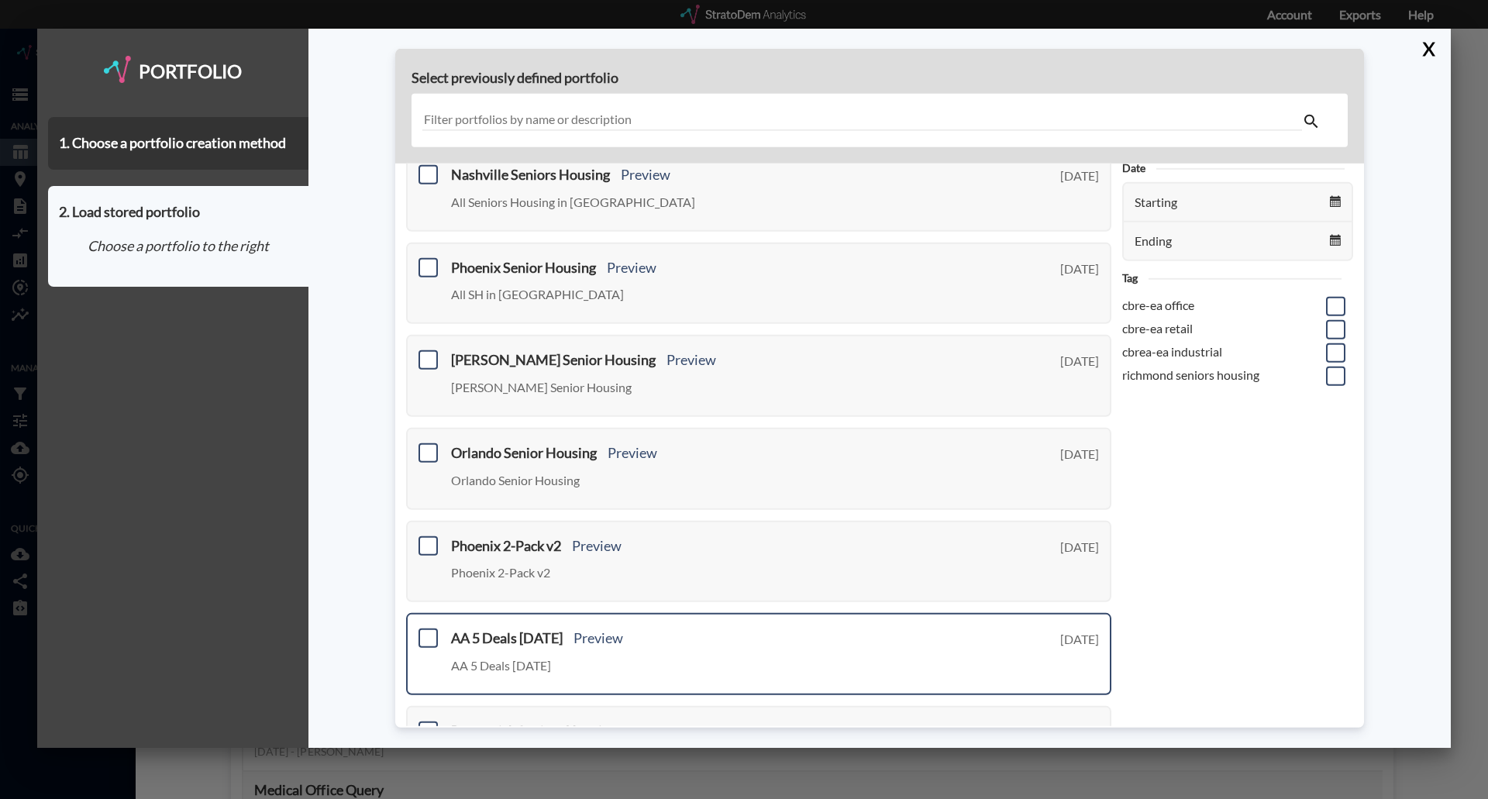
scroll to position [0, 0]
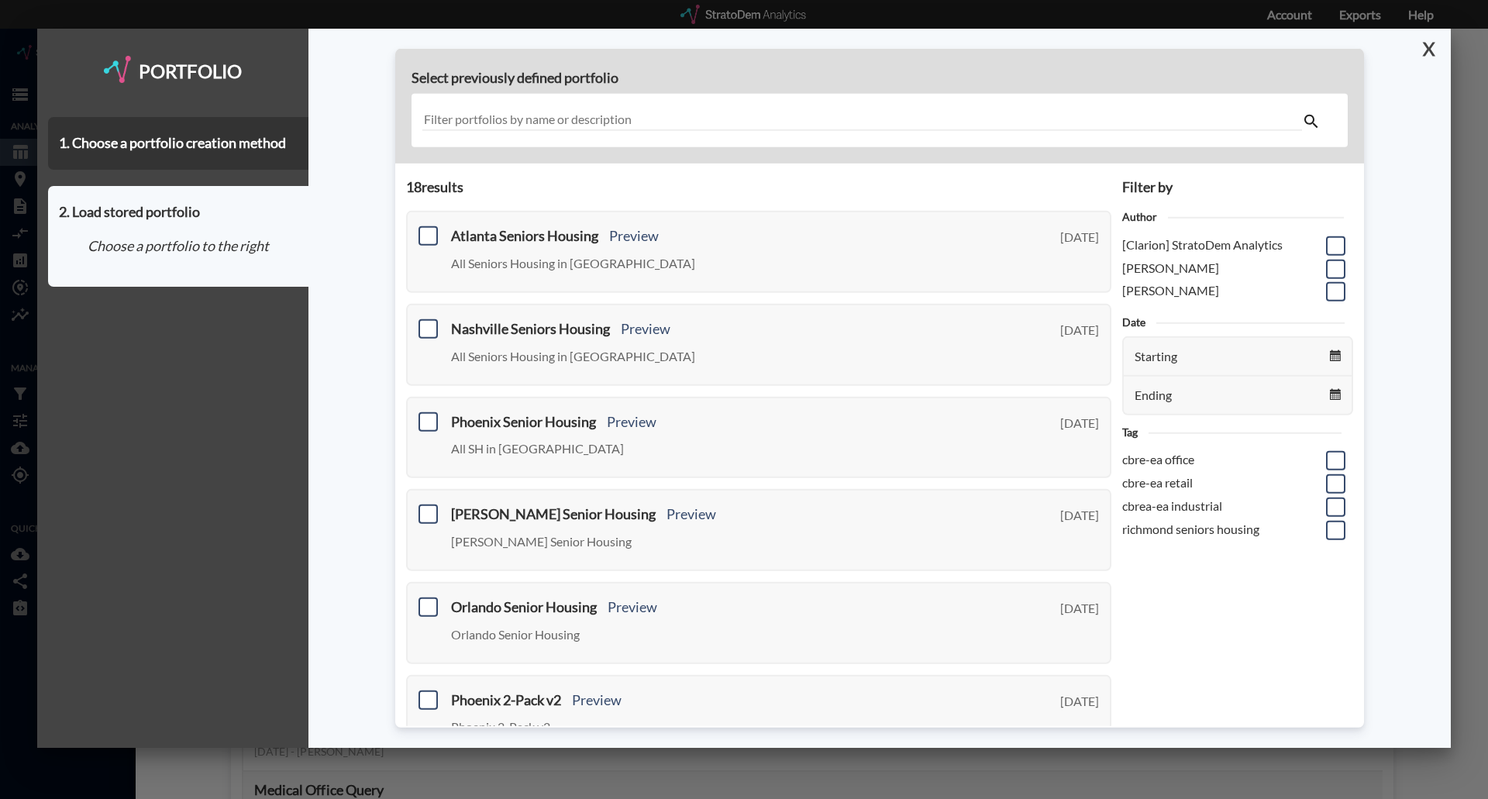
click at [1190, 49] on button "X" at bounding box center [1425, 49] width 27 height 40
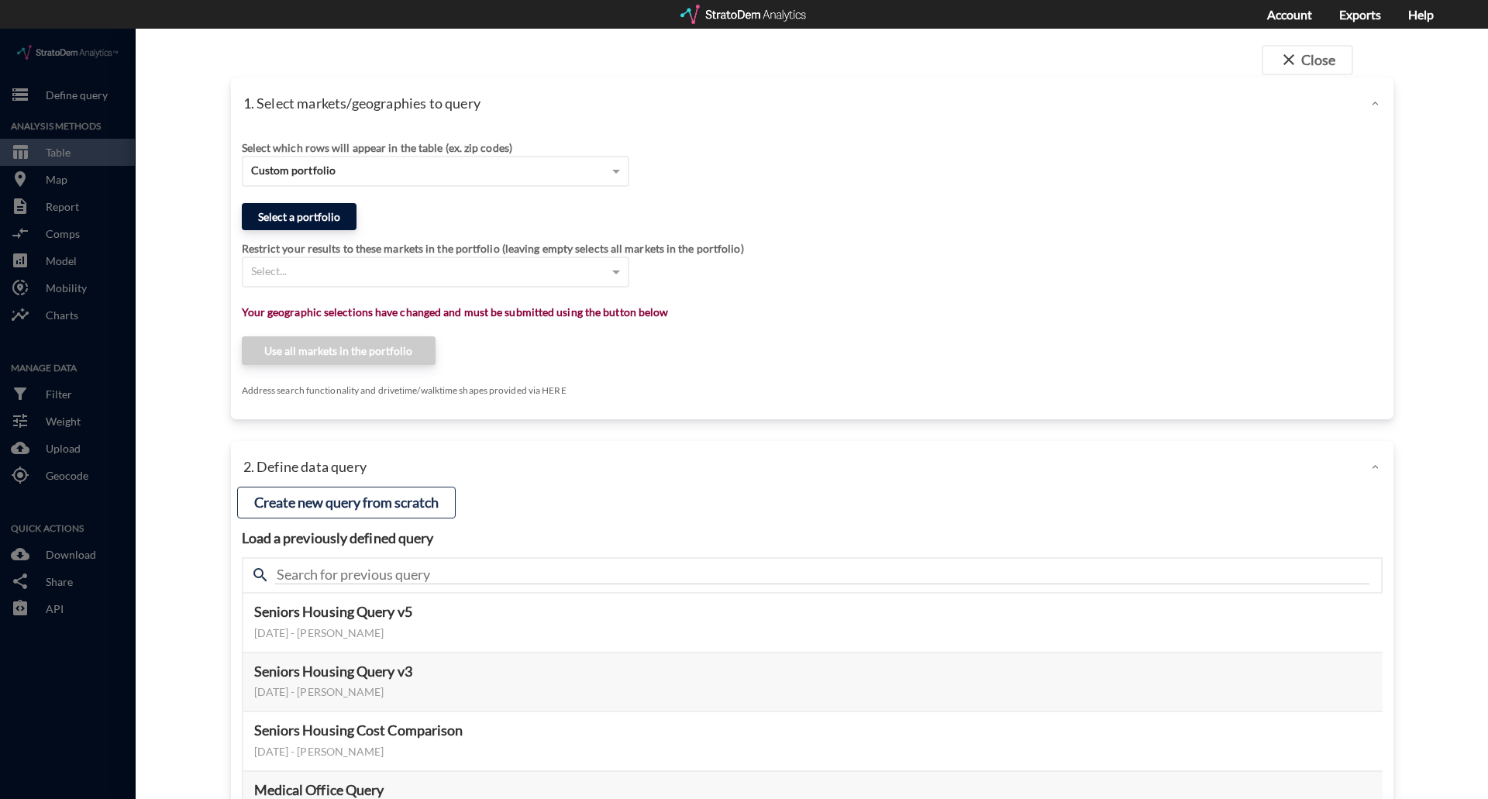
click button "Select a portfolio"
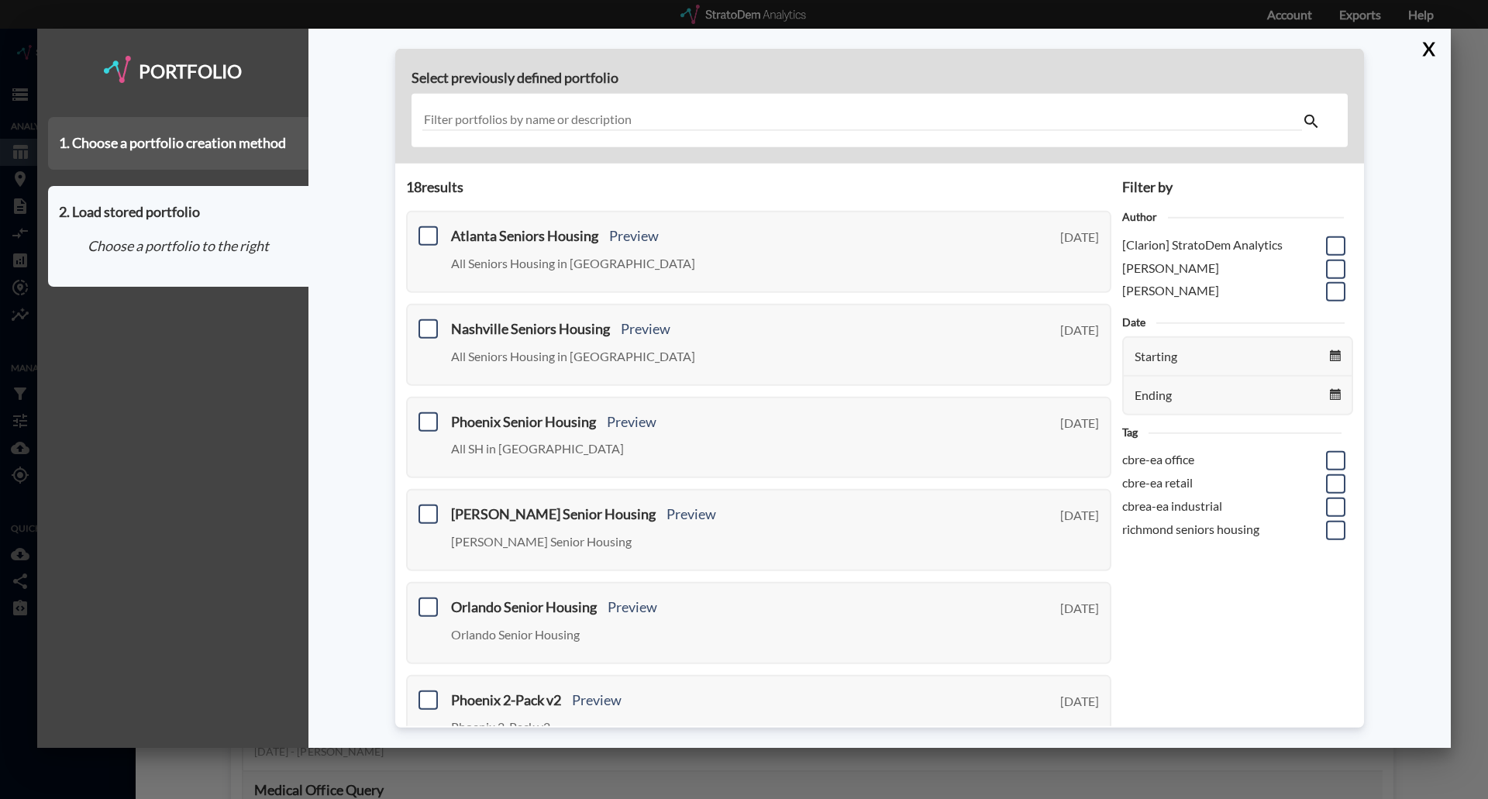
click at [217, 128] on div "1. Choose a portfolio creation method" at bounding box center [178, 143] width 260 height 53
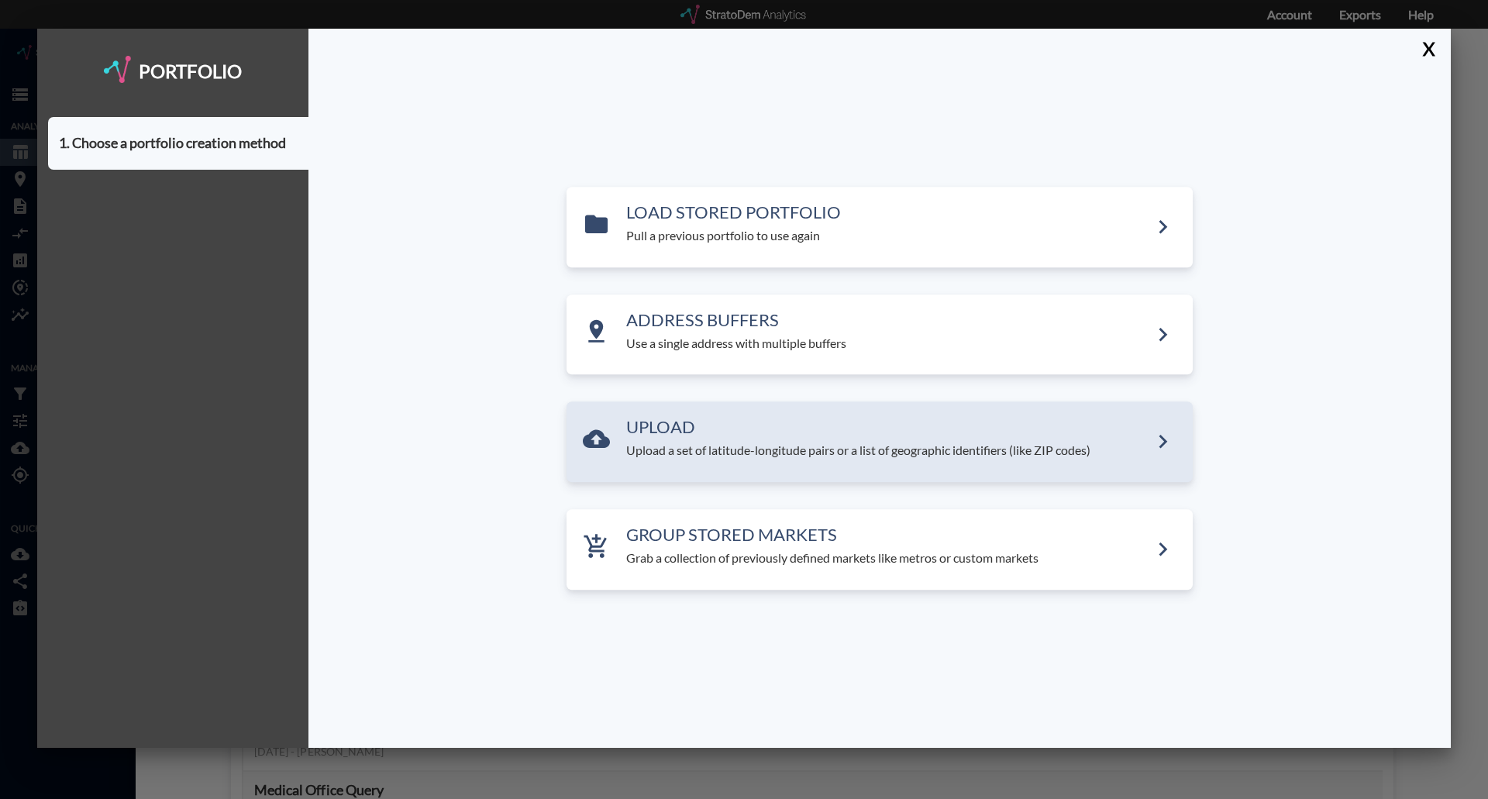
click at [697, 433] on h3 "UPLOAD" at bounding box center [887, 427] width 523 height 19
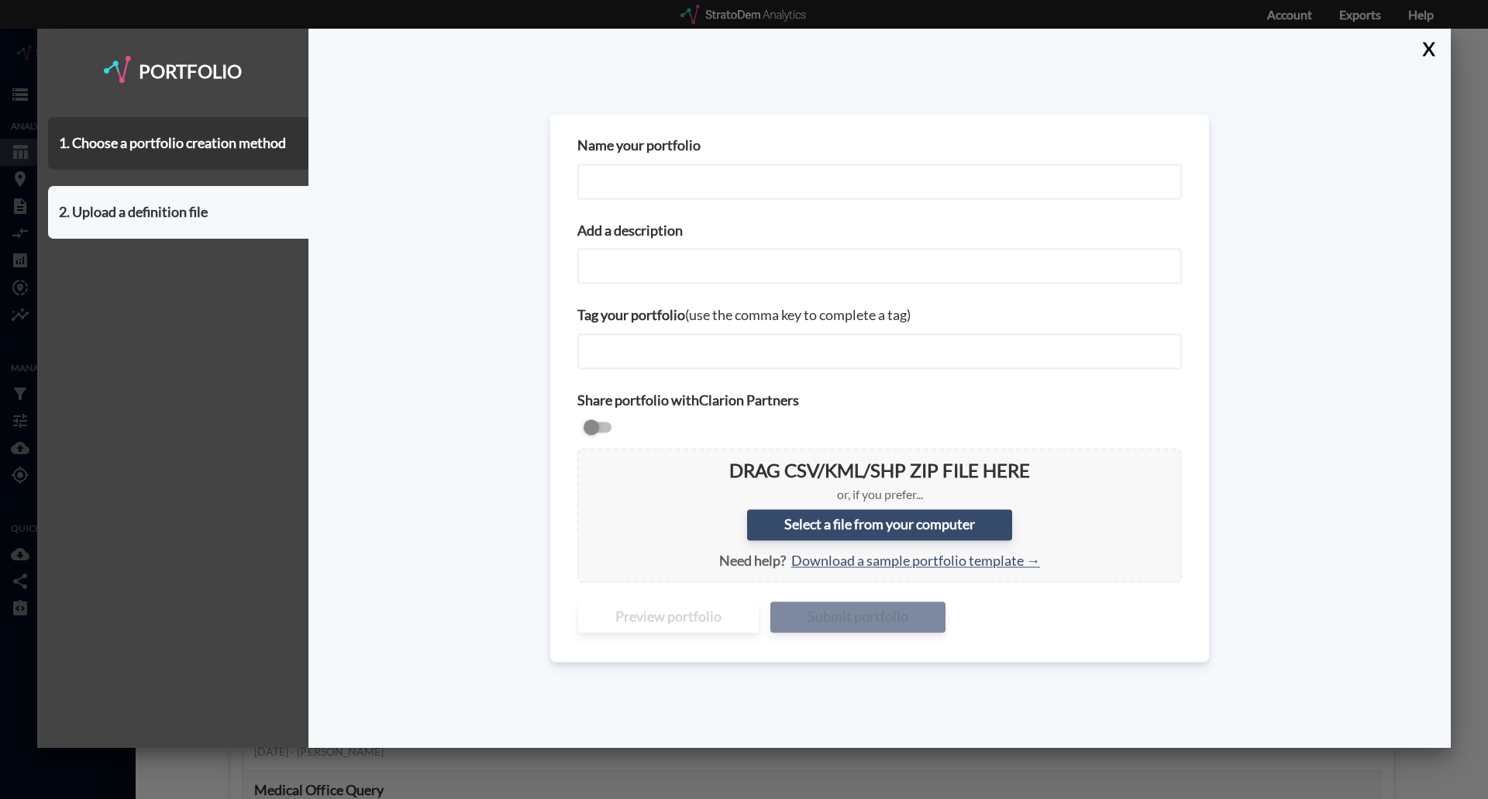
click at [693, 186] on input "Name your portfolio" at bounding box center [879, 182] width 605 height 36
drag, startPoint x: 627, startPoint y: 181, endPoint x: 572, endPoint y: 181, distance: 55.0
click at [572, 181] on div "Name your portfolio Seattle Seniors Housing" at bounding box center [880, 167] width 626 height 85
type input "Los Angeles Seniors Housing"
click at [629, 255] on input "Add a description" at bounding box center [879, 267] width 605 height 36
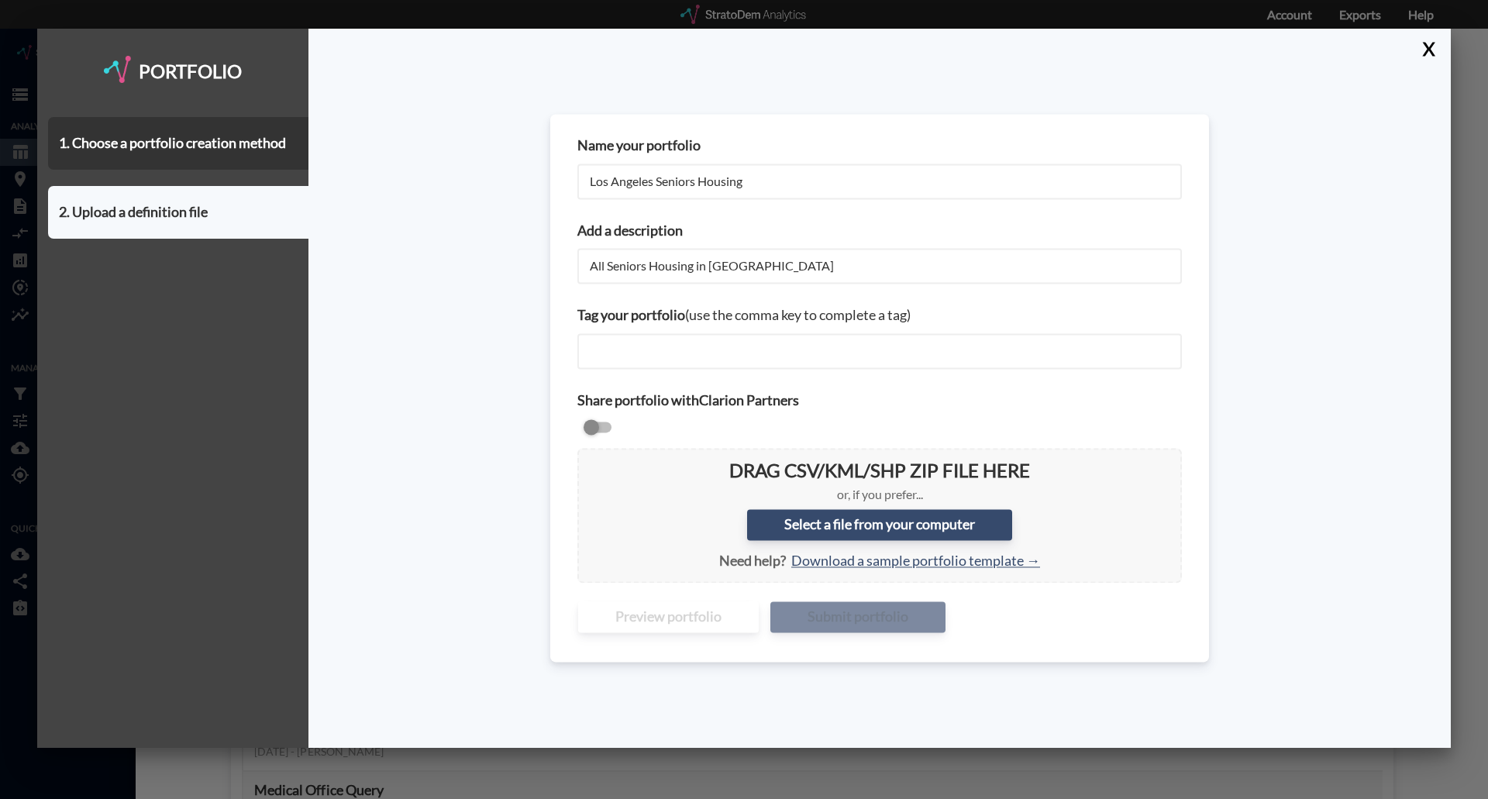
drag, startPoint x: 759, startPoint y: 255, endPoint x: 710, endPoint y: 260, distance: 49.1
click at [710, 260] on input "All Seniors Housing in Seattle" at bounding box center [879, 267] width 605 height 36
type input "All Seniors Housing in Los Angeles"
click at [607, 422] on input "checkbox" at bounding box center [879, 428] width 605 height 19
checkbox input "true"
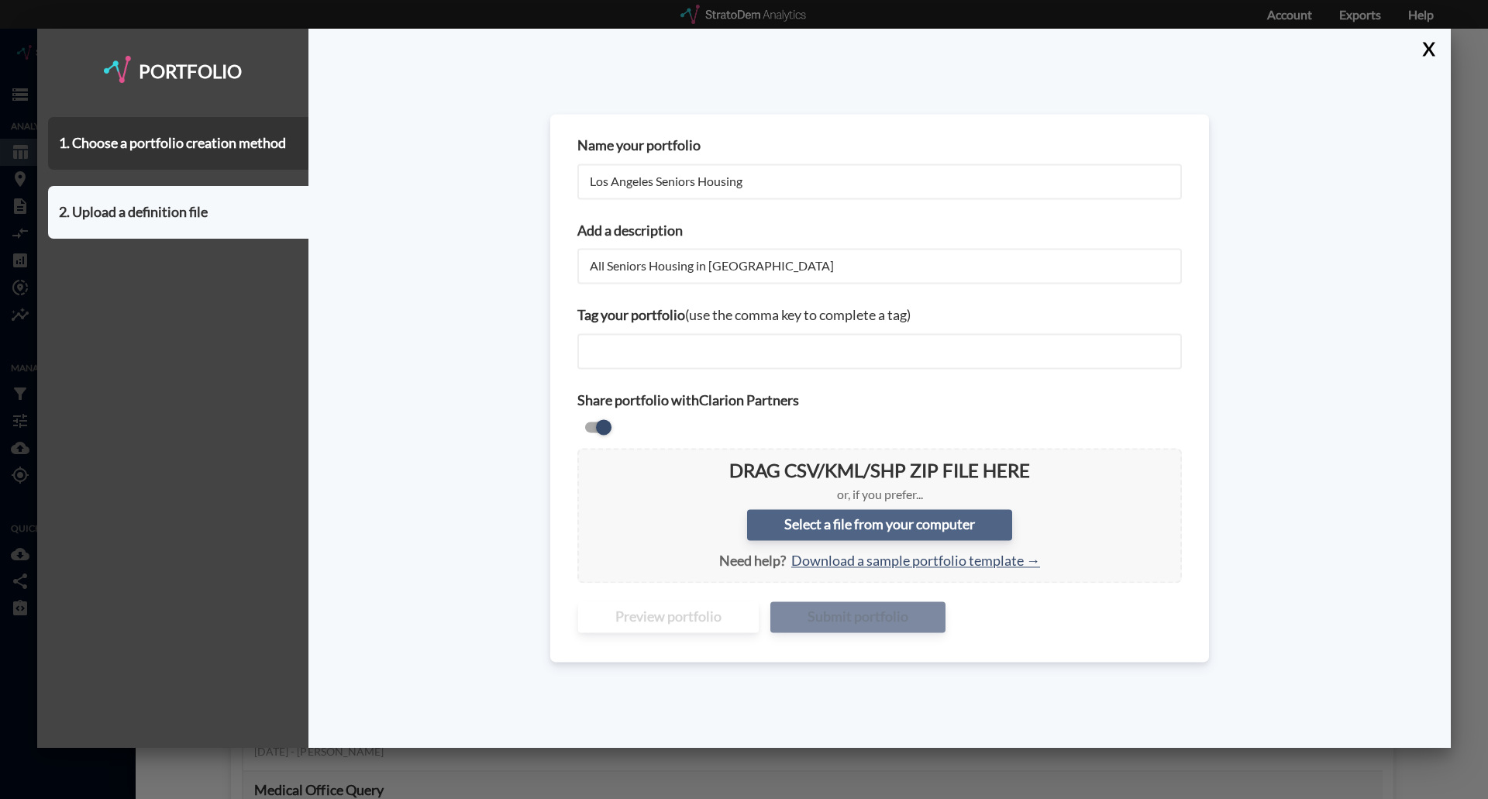
click at [894, 533] on label "Select a file from your computer" at bounding box center [879, 524] width 265 height 31
click at [590, 460] on input "Select a file from your computer" at bounding box center [590, 460] width 0 height 0
type input "C:\fakepath\Los Angeles_Seniors Housing All MM StratoDem Custom Portfolio.csv"
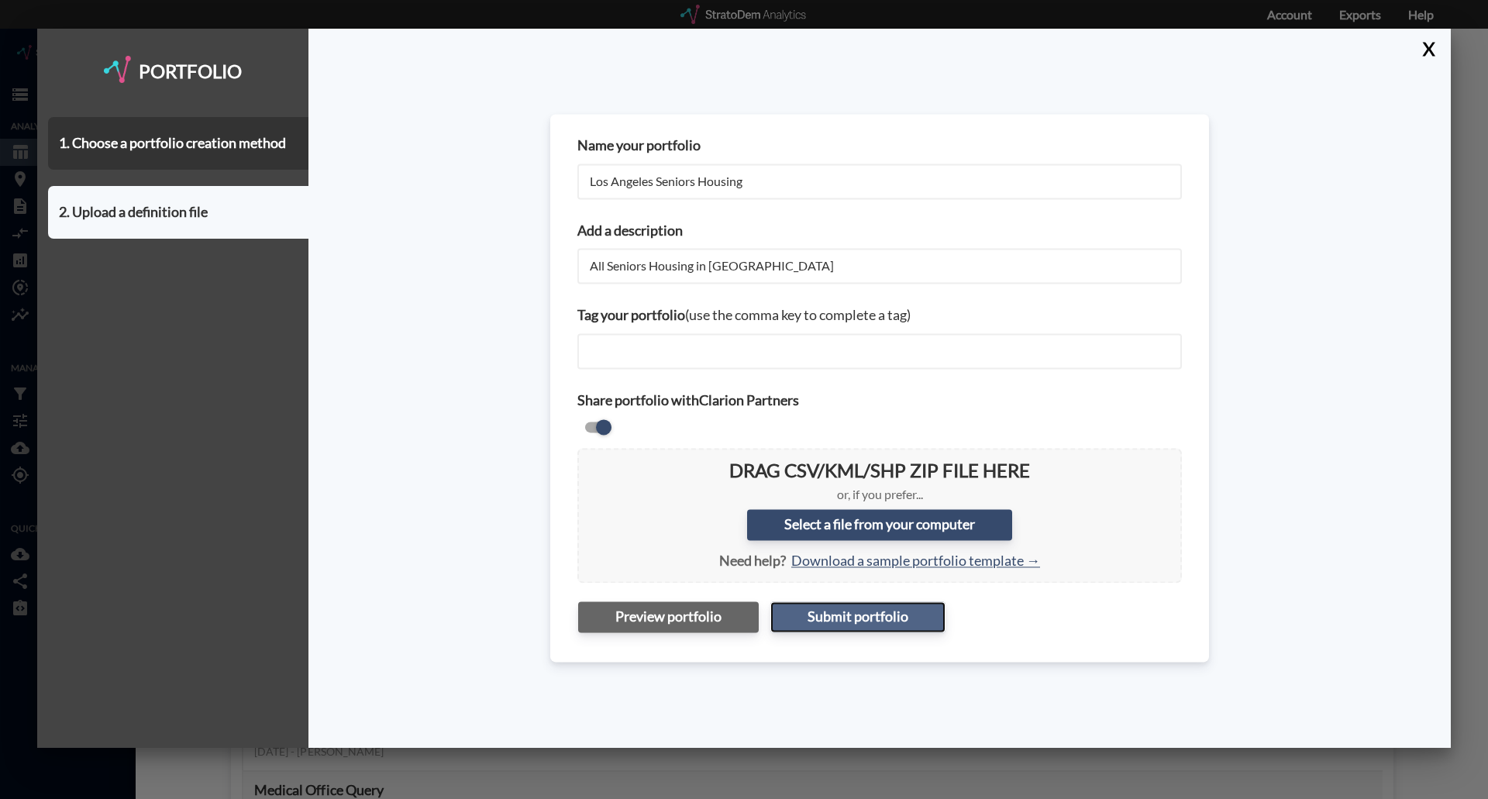
click at [902, 538] on button "Submit portfolio" at bounding box center [857, 617] width 175 height 31
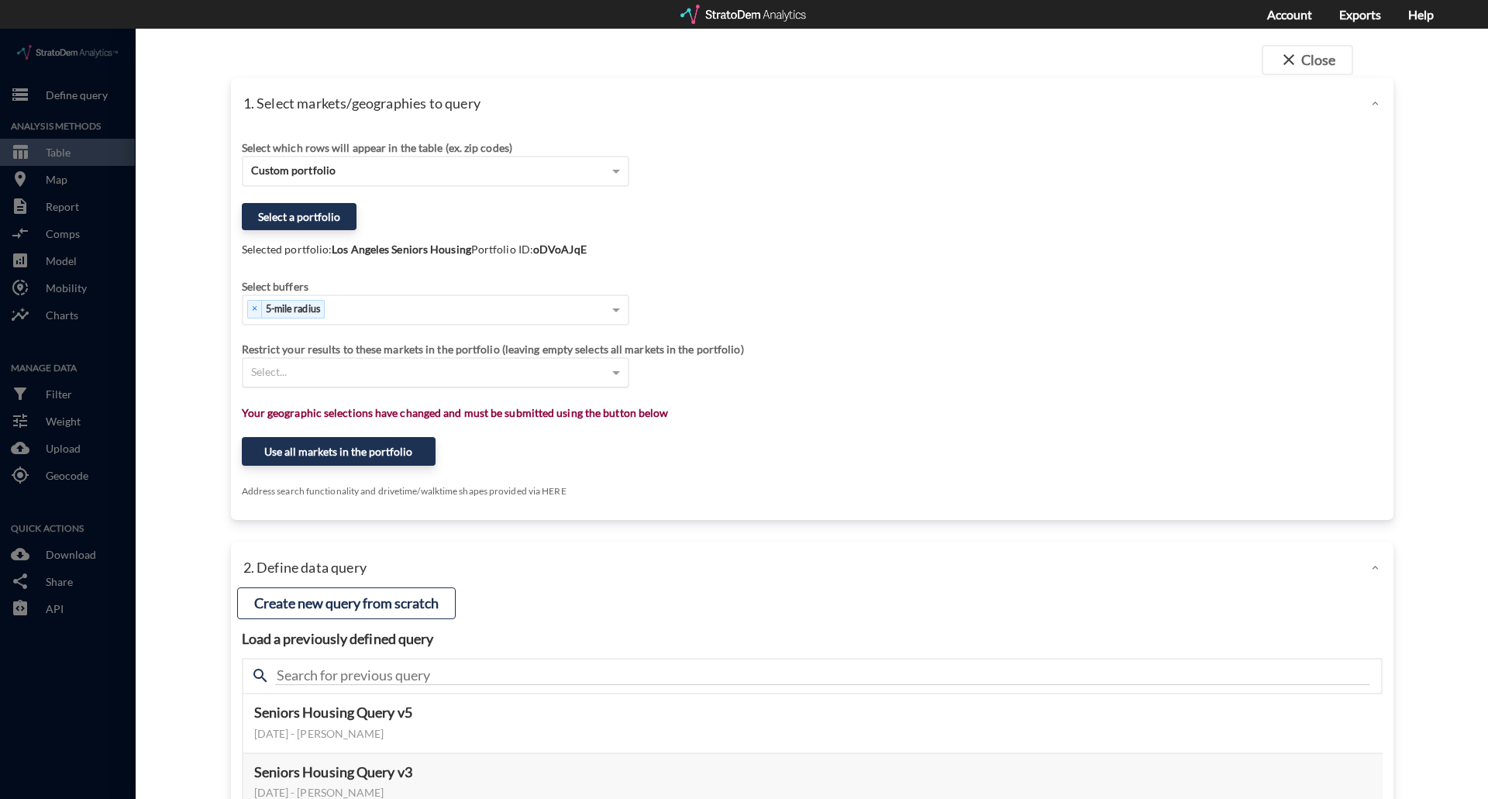
click div "Select..."
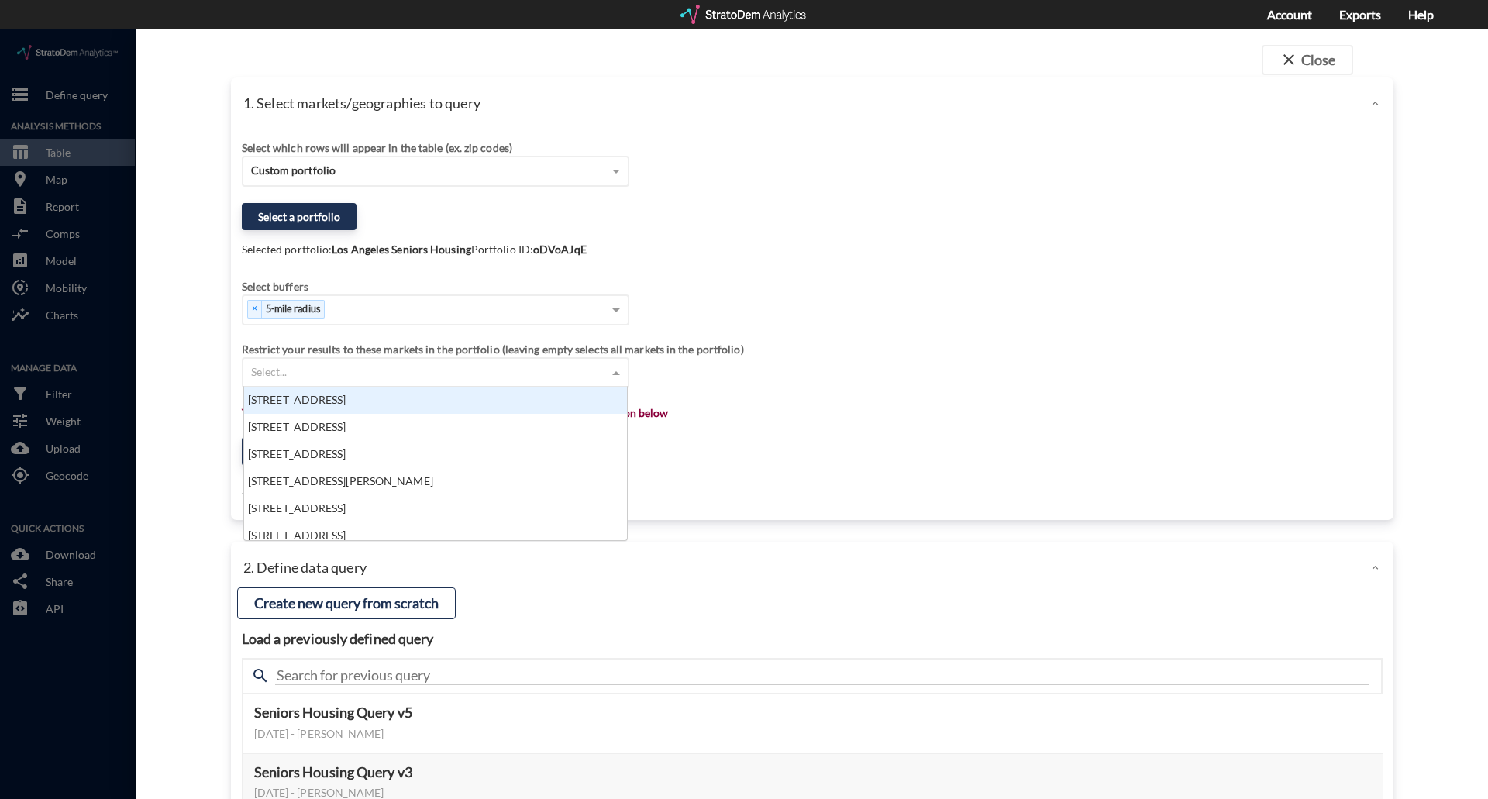
scroll to position [142, 374]
click div "Select..."
click div "1. Select markets/geographies to query Select which rows will appear in the tab…"
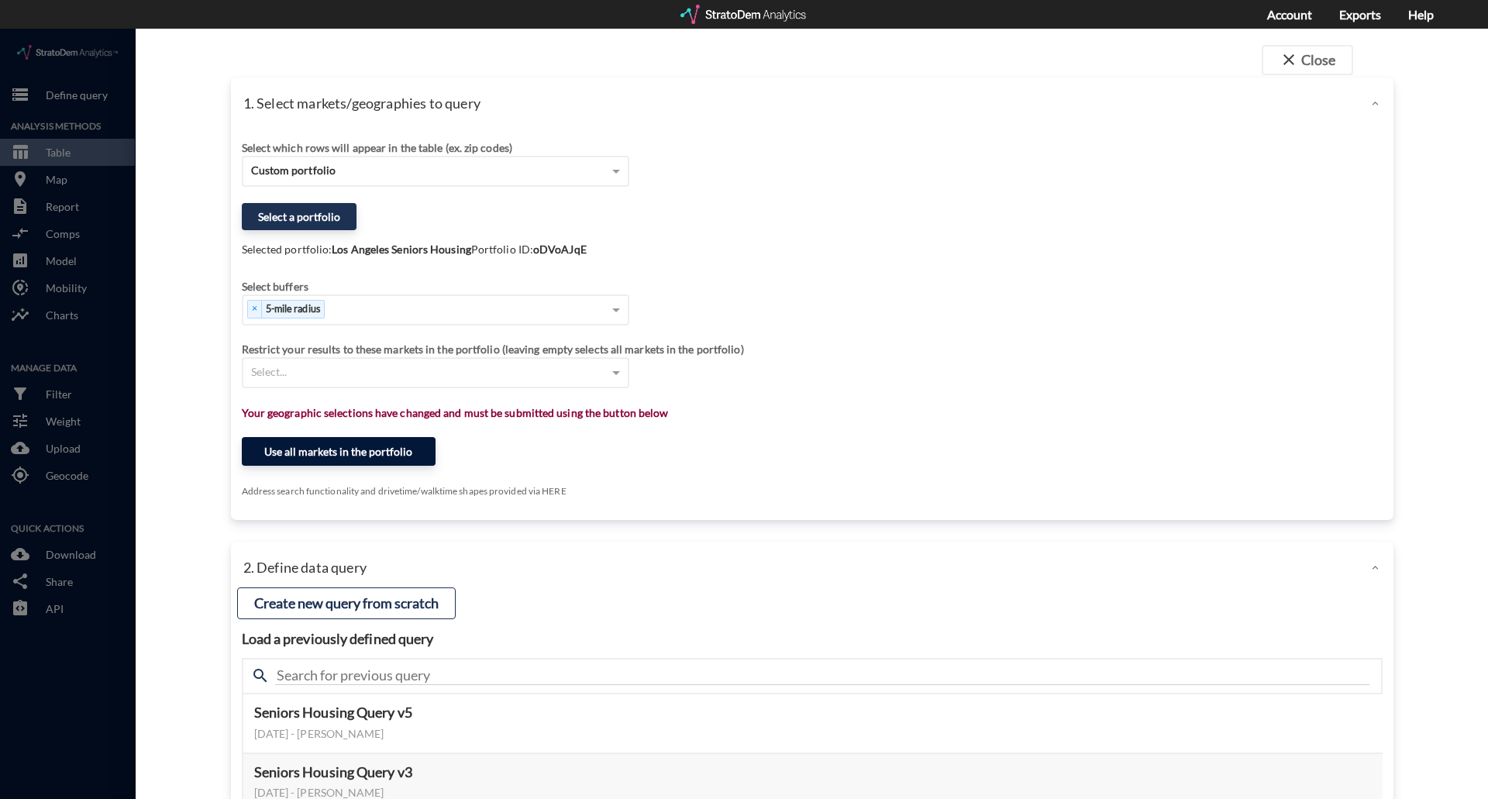
click button "Use all markets in the portfolio"
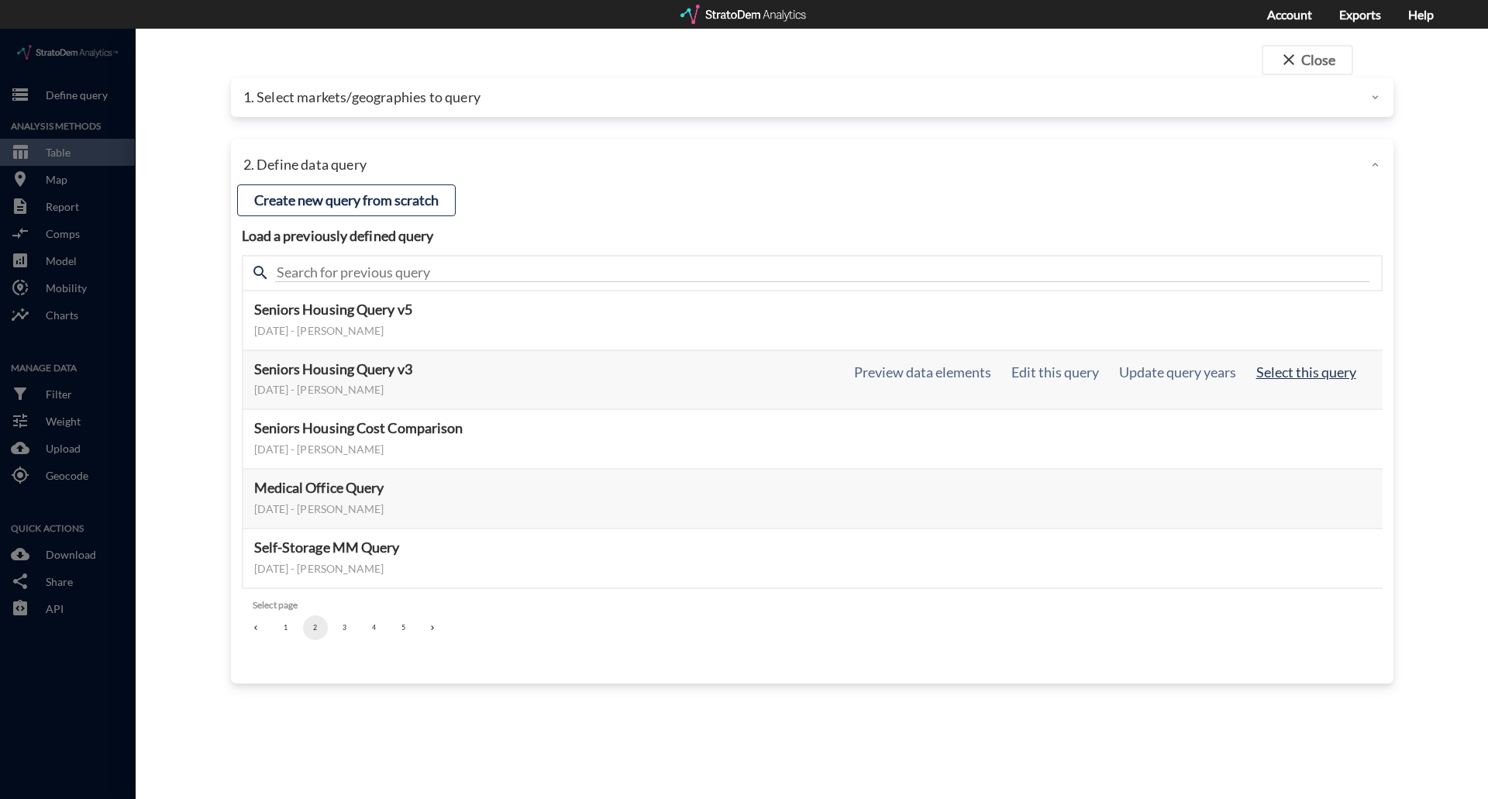
click button "Select this query"
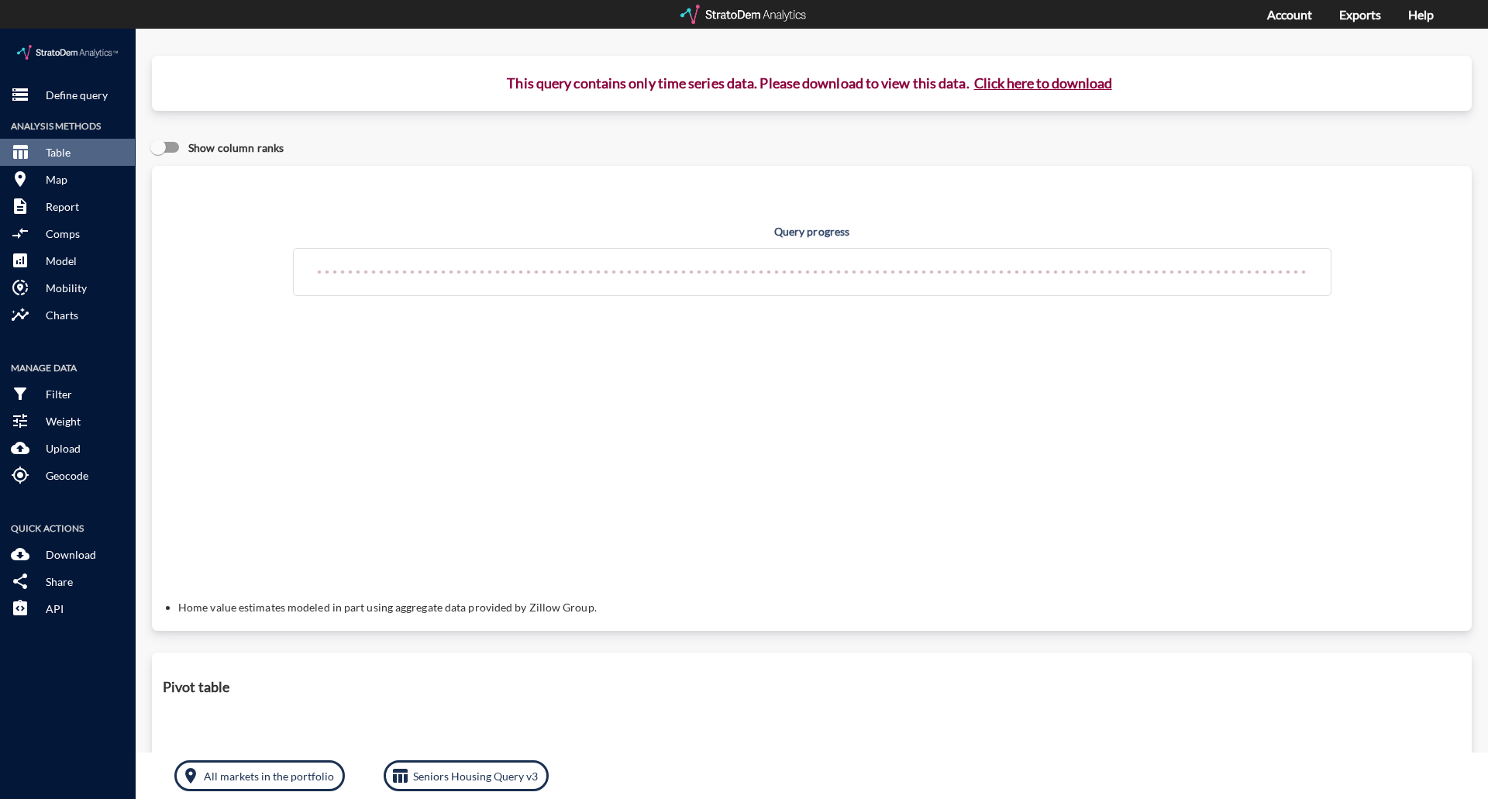
click button "Click here to download"
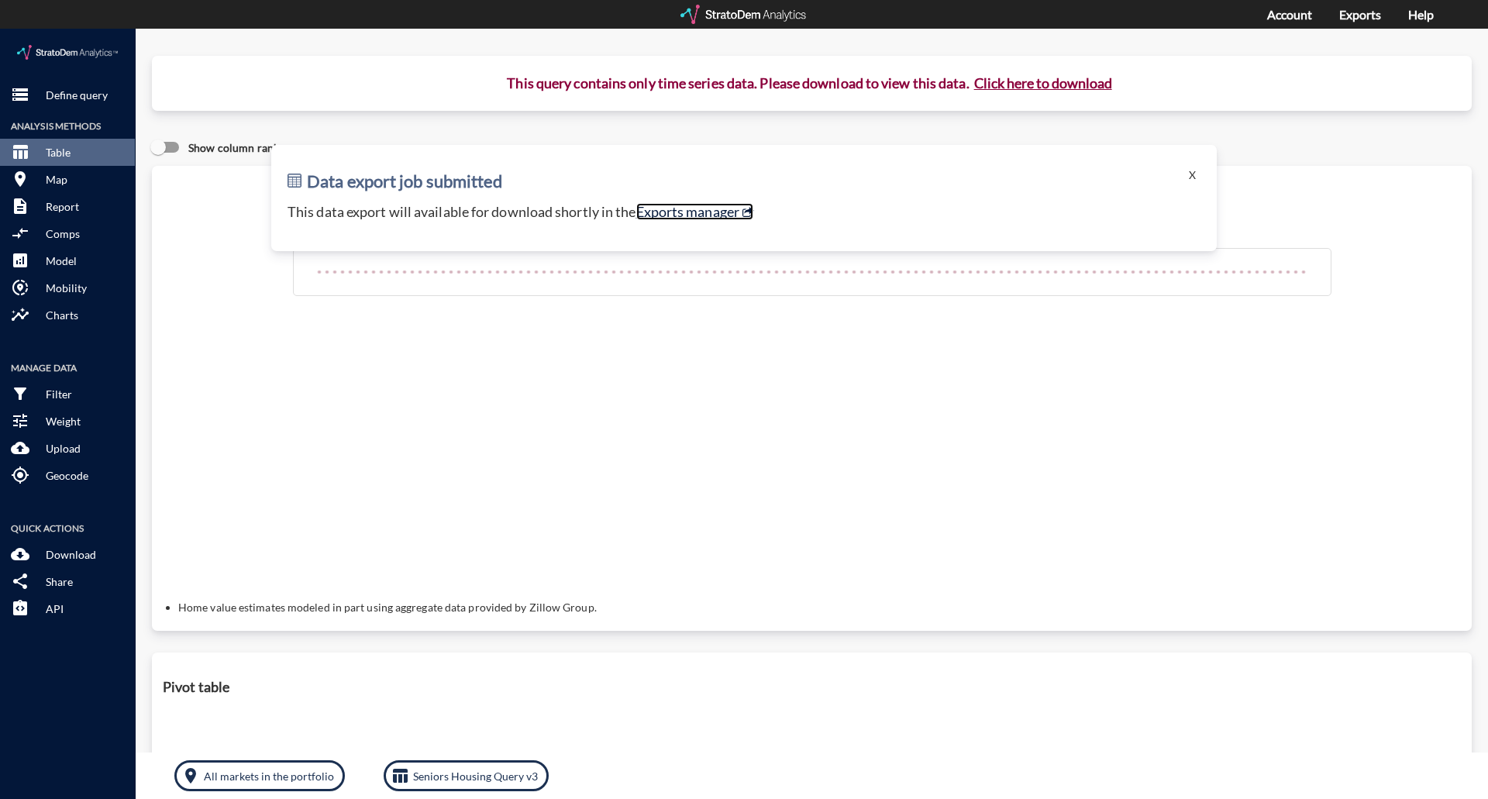
click link "Exports manager"
click button "X"
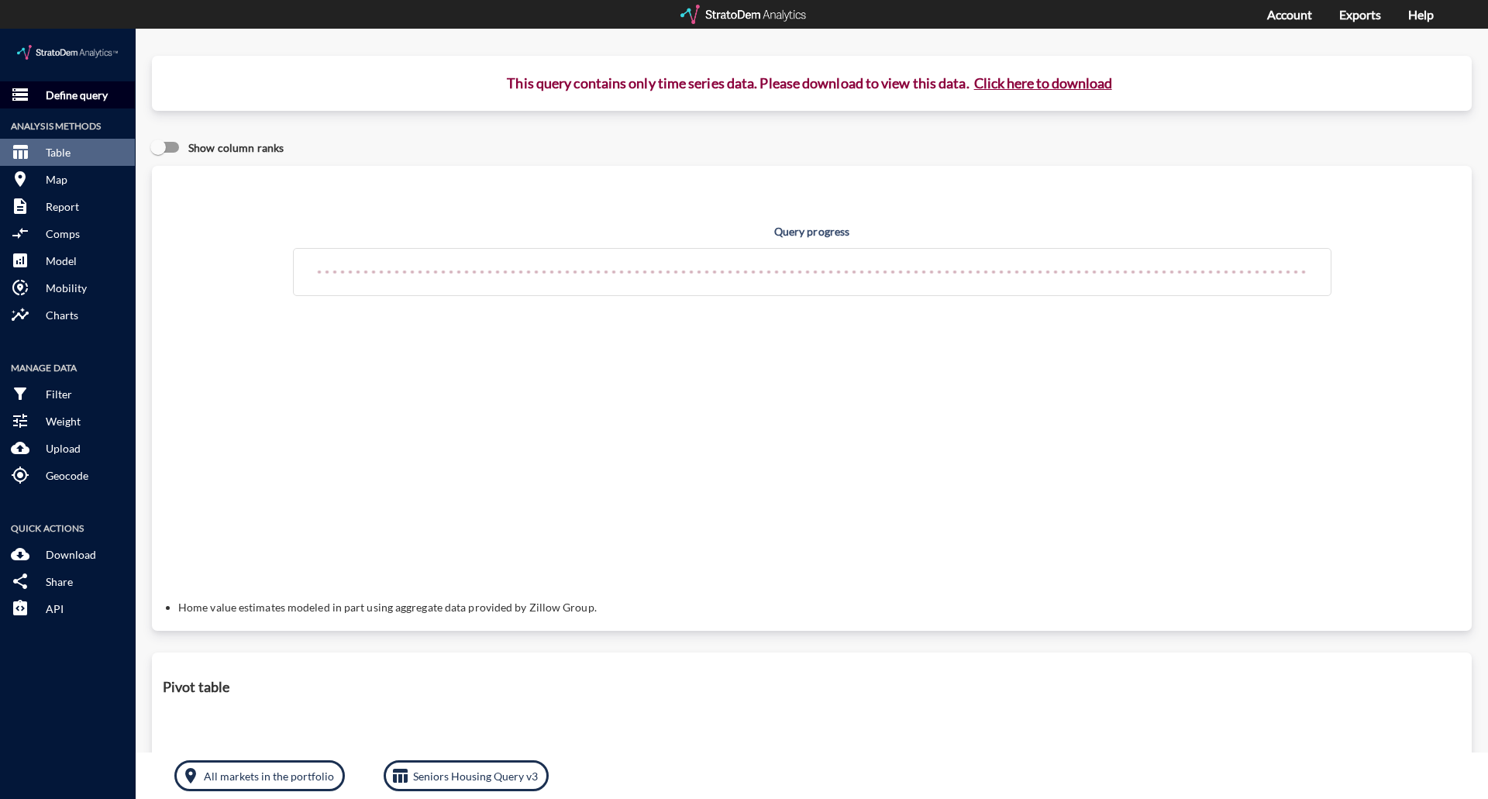
click p "Define query"
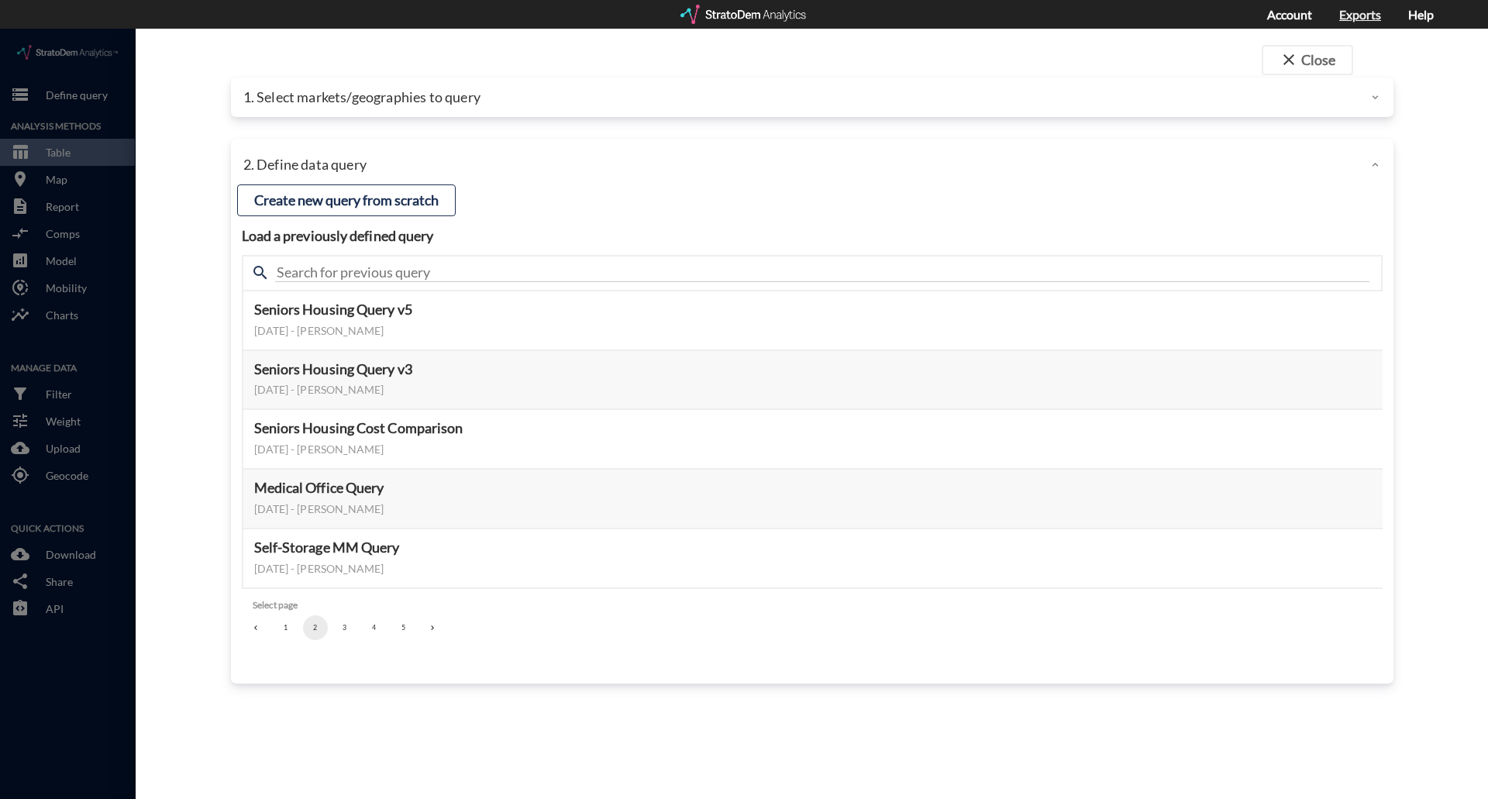
click at [1190, 19] on link "Exports" at bounding box center [1360, 14] width 42 height 15
click p "1. Select markets/geographies to query"
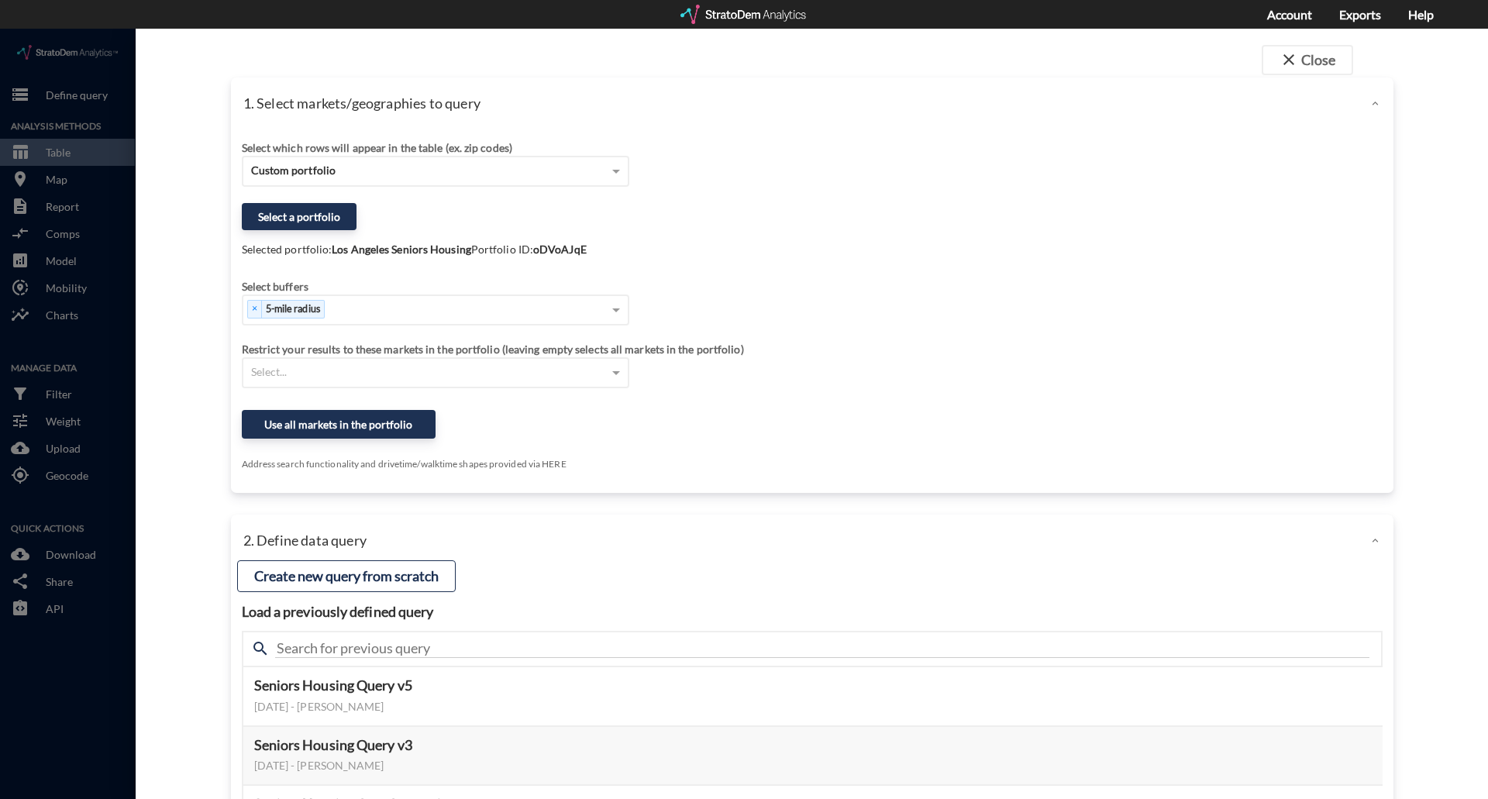
click div
click button "close Close"
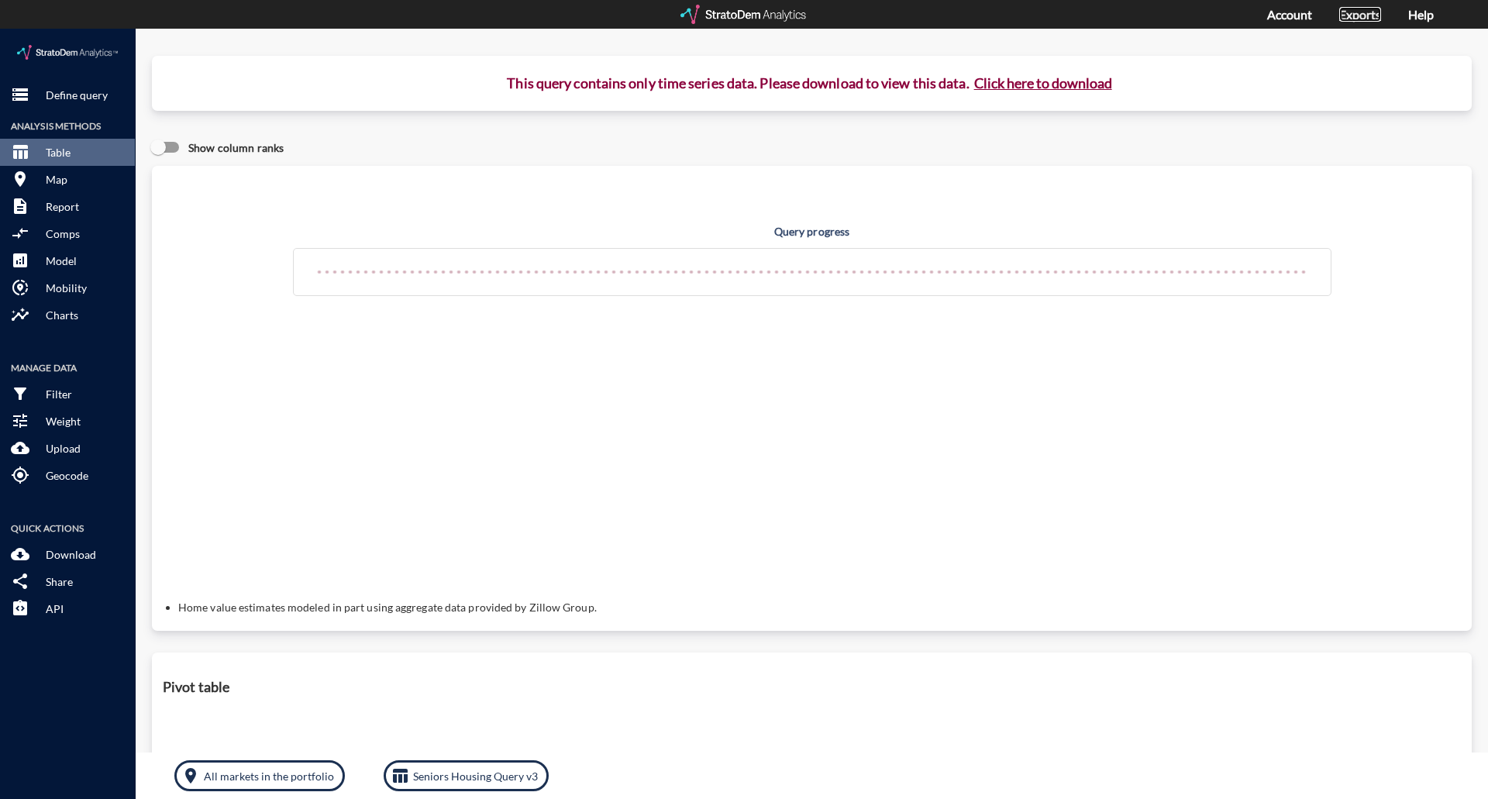
click at [1190, 12] on link "Exports" at bounding box center [1360, 14] width 42 height 15
click p "Define query"
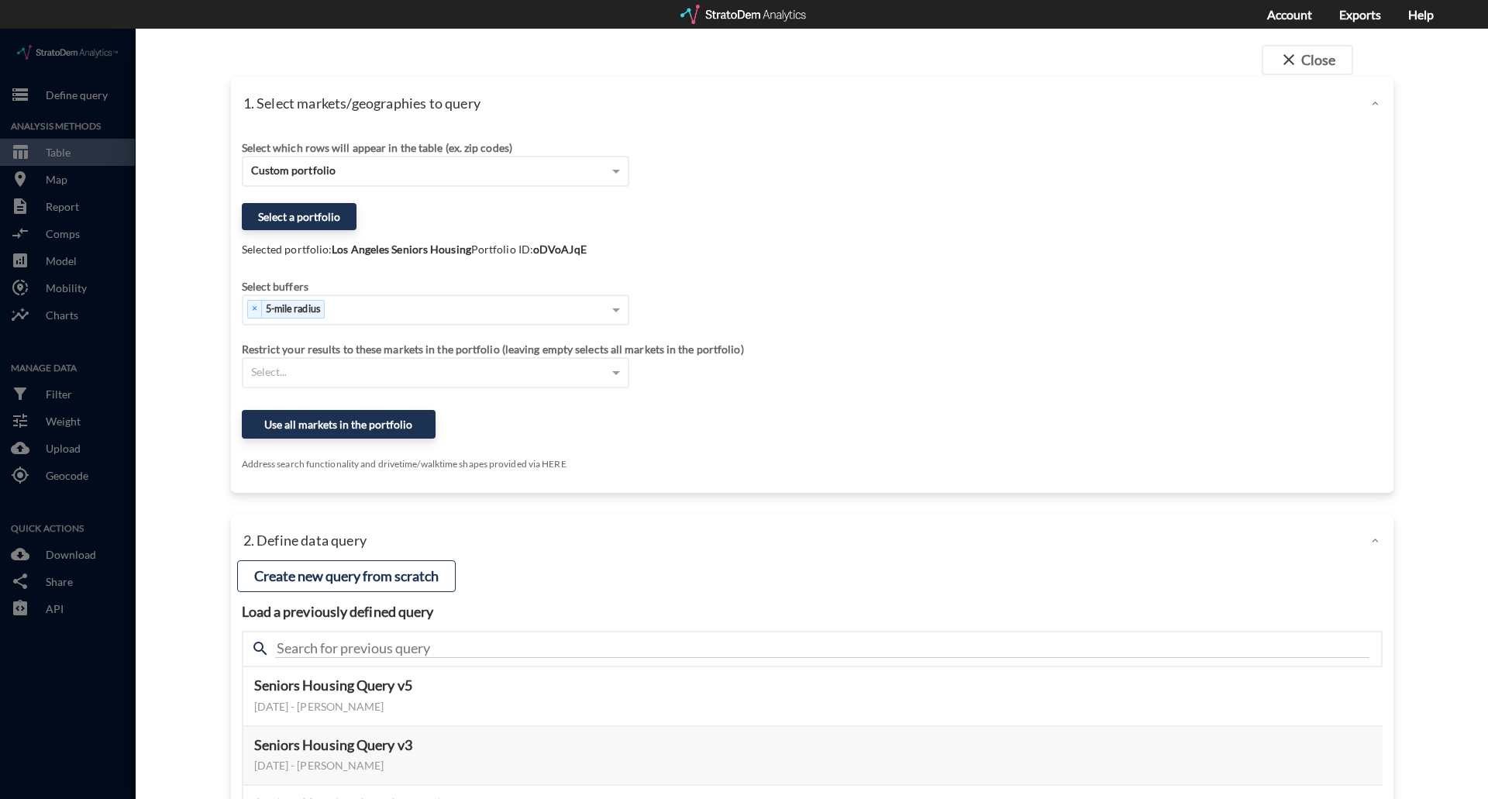
click div
click button "close Close"
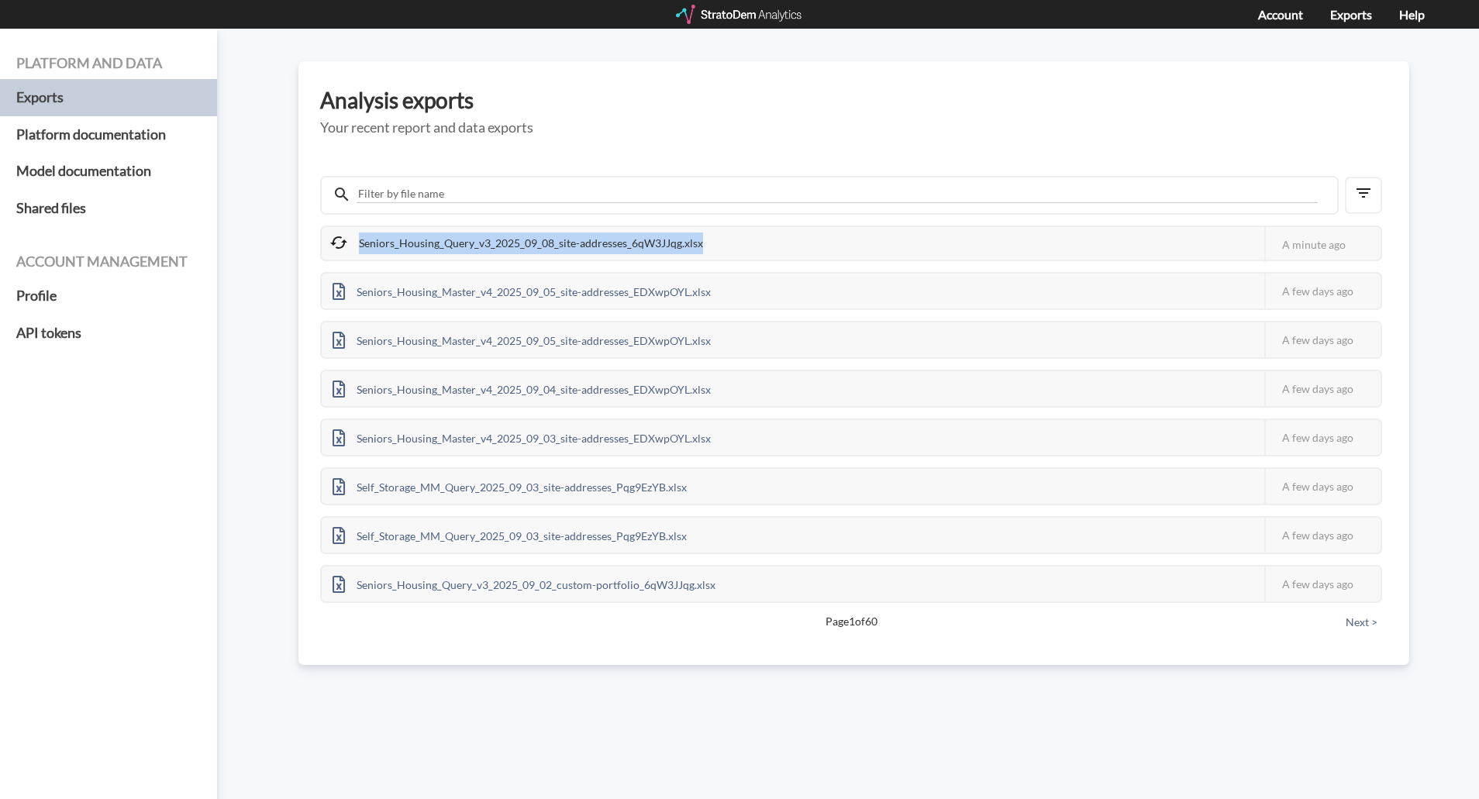
drag, startPoint x: 699, startPoint y: 242, endPoint x: 361, endPoint y: 243, distance: 337.9
click at [361, 243] on div "Seniors_Housing_Query_v3_2025_09_08_site-addresses_6qW3JJqg.xlsx" at bounding box center [518, 243] width 392 height 33
click at [379, 238] on div "Seniors_Housing_Query_v3_2025_09_08_site-addresses_6qW3JJqg.xlsx" at bounding box center [518, 243] width 392 height 33
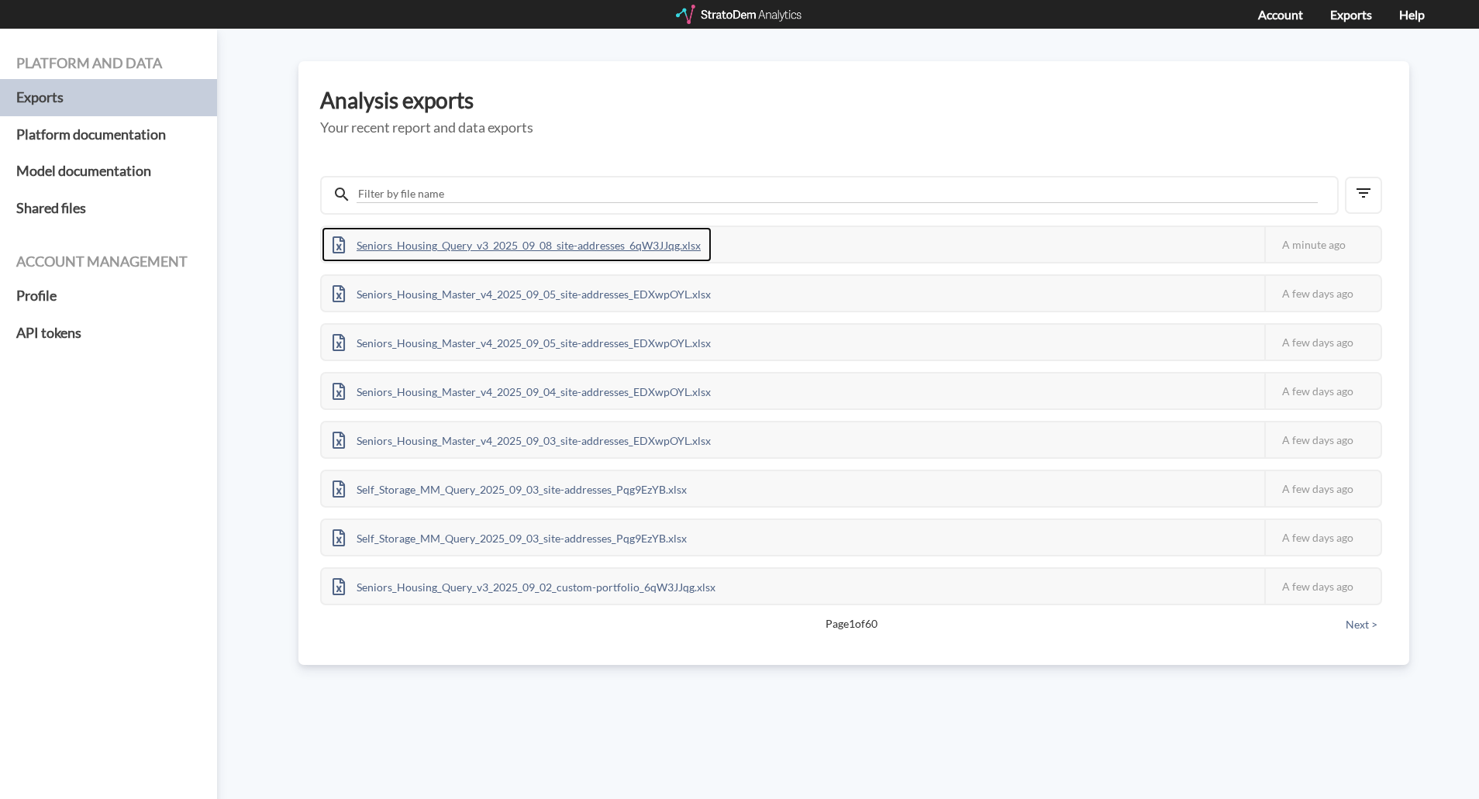
click at [414, 240] on div "Seniors_Housing_Query_v3_2025_09_08_site-addresses_6qW3JJqg.xlsx" at bounding box center [517, 244] width 390 height 35
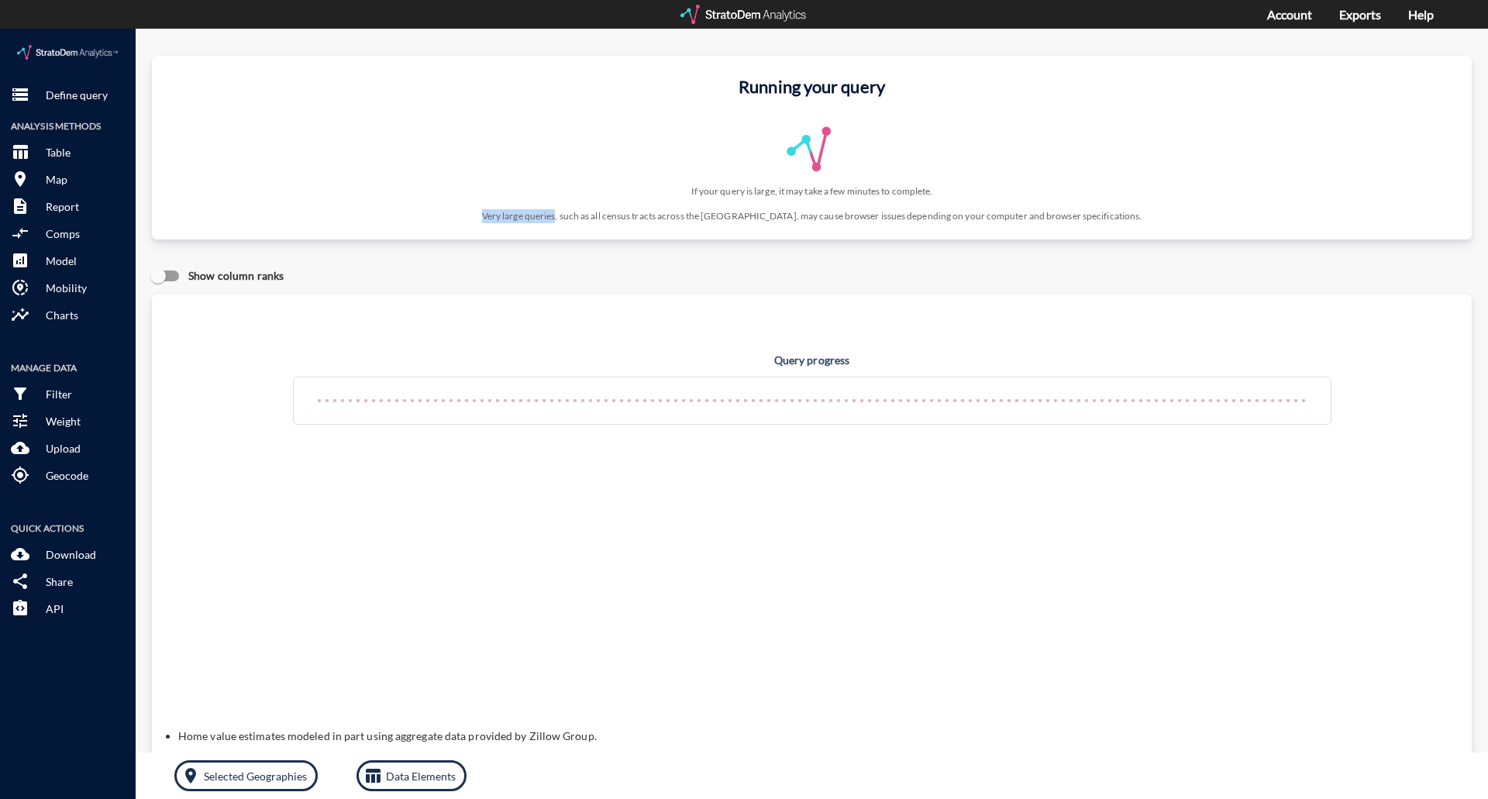
drag, startPoint x: 519, startPoint y: 185, endPoint x: 594, endPoint y: 184, distance: 75.2
click p "Very large queries, such as all census tracts across the [GEOGRAPHIC_DATA], may…"
click at [1346, 10] on link "Exports" at bounding box center [1360, 14] width 42 height 15
click p "Define query"
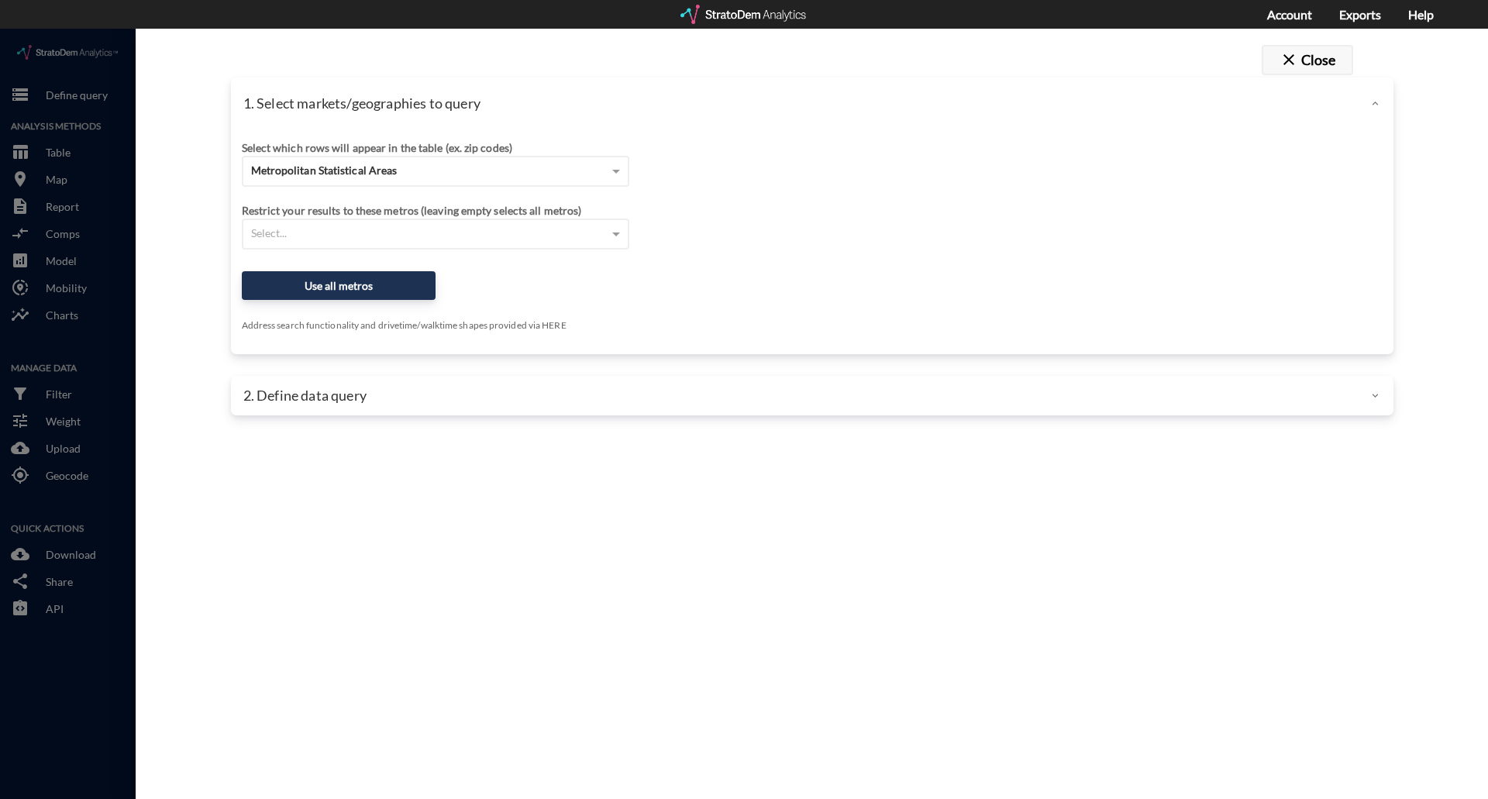
click span "close"
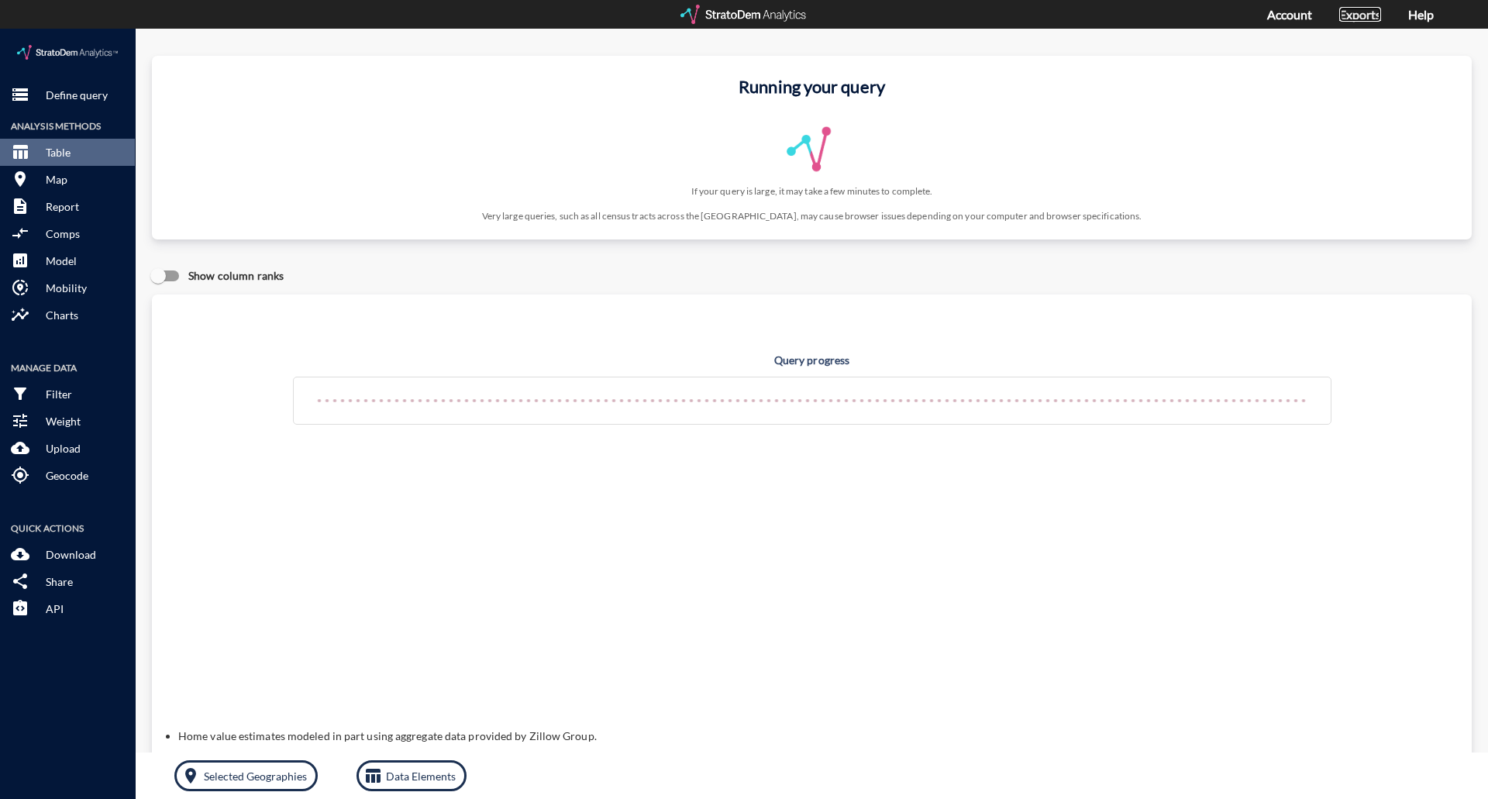
click at [1354, 19] on link "Exports" at bounding box center [1360, 14] width 42 height 15
